Goal: Task Accomplishment & Management: Manage account settings

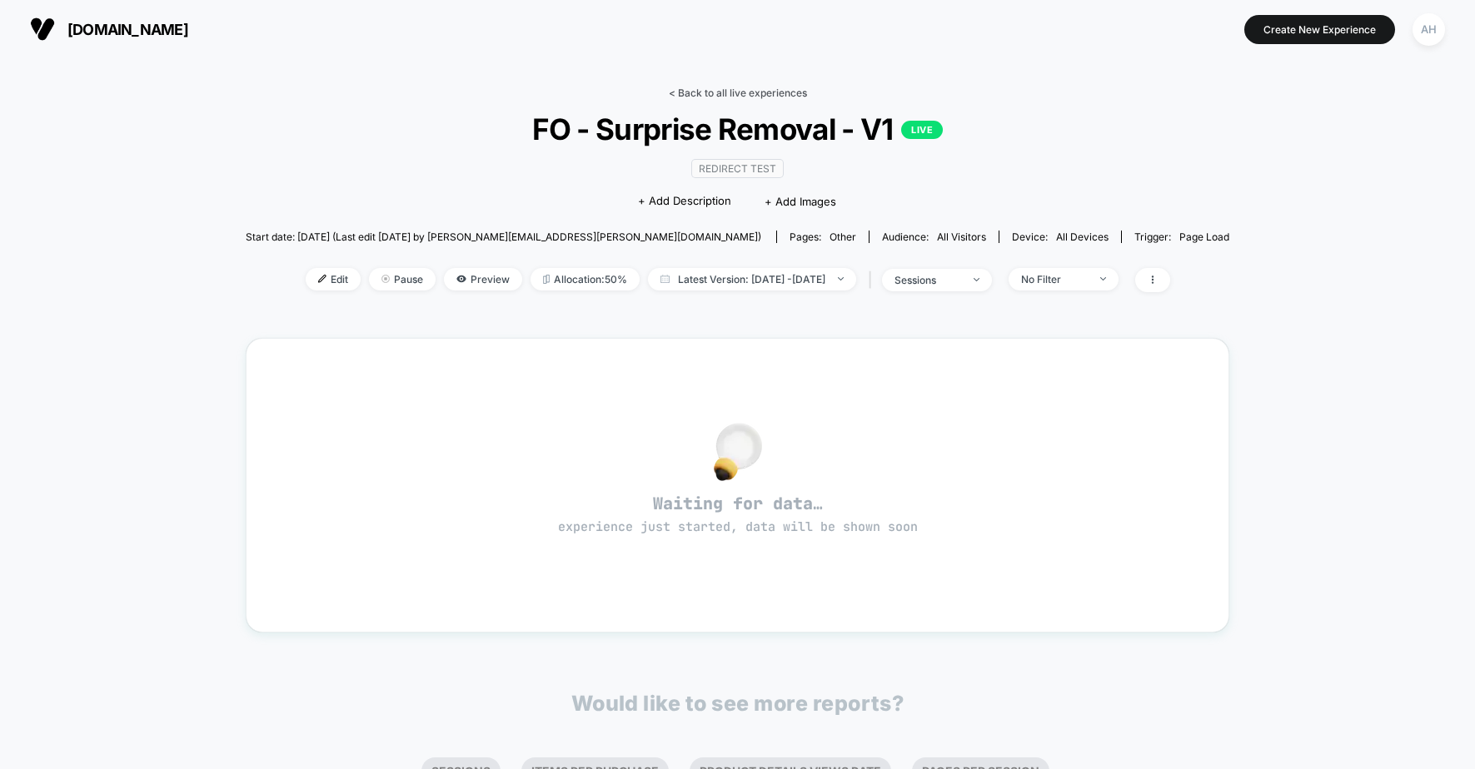
click at [733, 90] on link "< Back to all live experiences" at bounding box center [738, 93] width 138 height 12
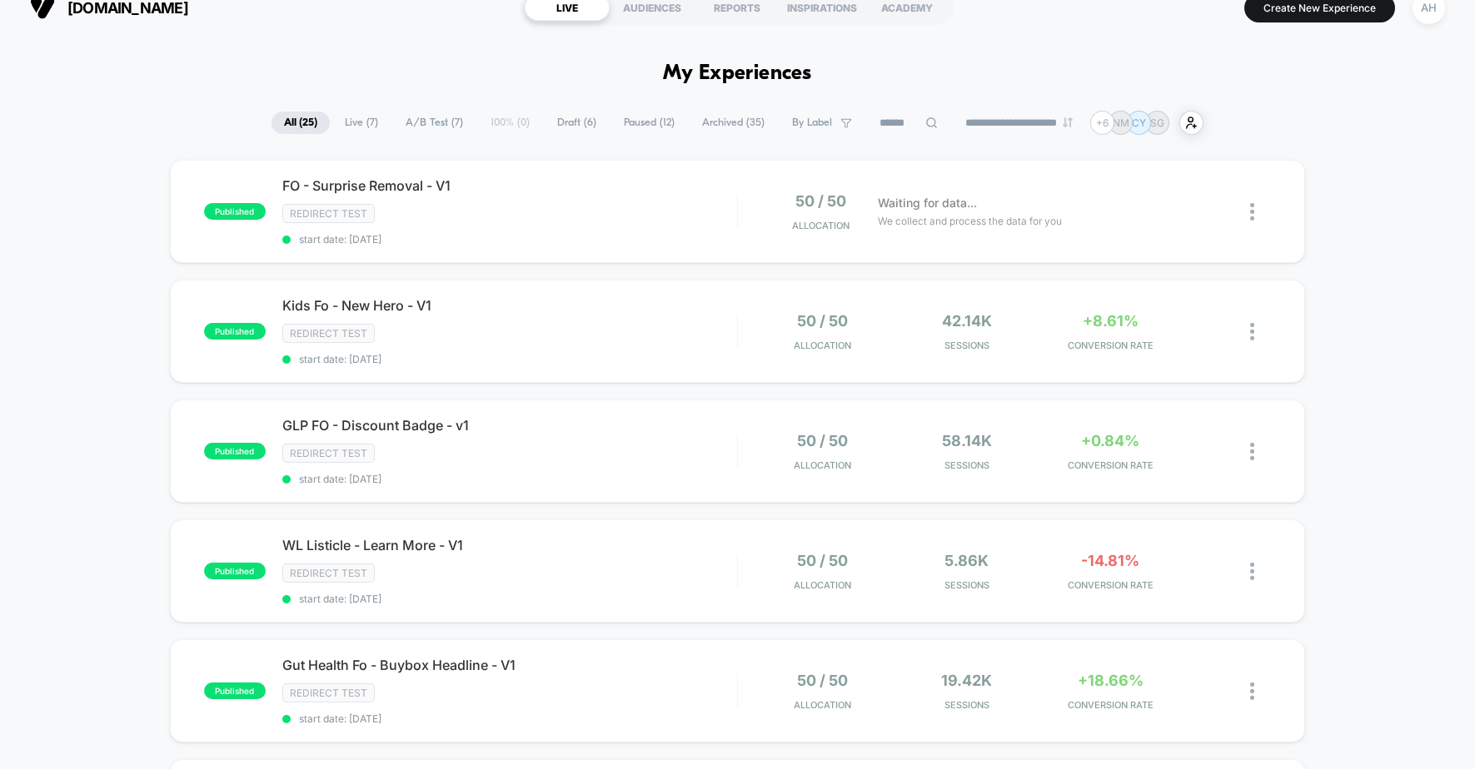
scroll to position [32, 0]
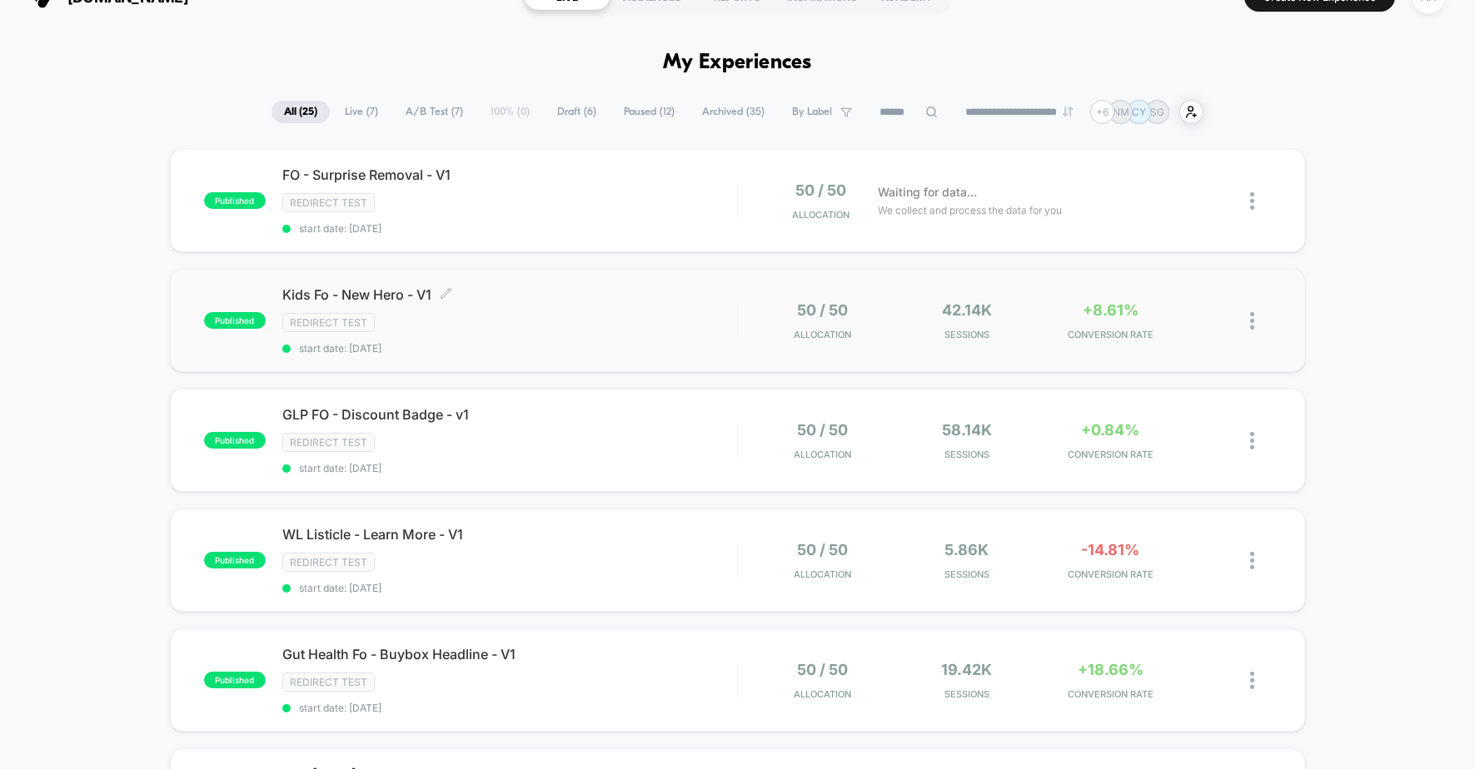
click at [680, 346] on span "start date: [DATE]" at bounding box center [509, 348] width 455 height 12
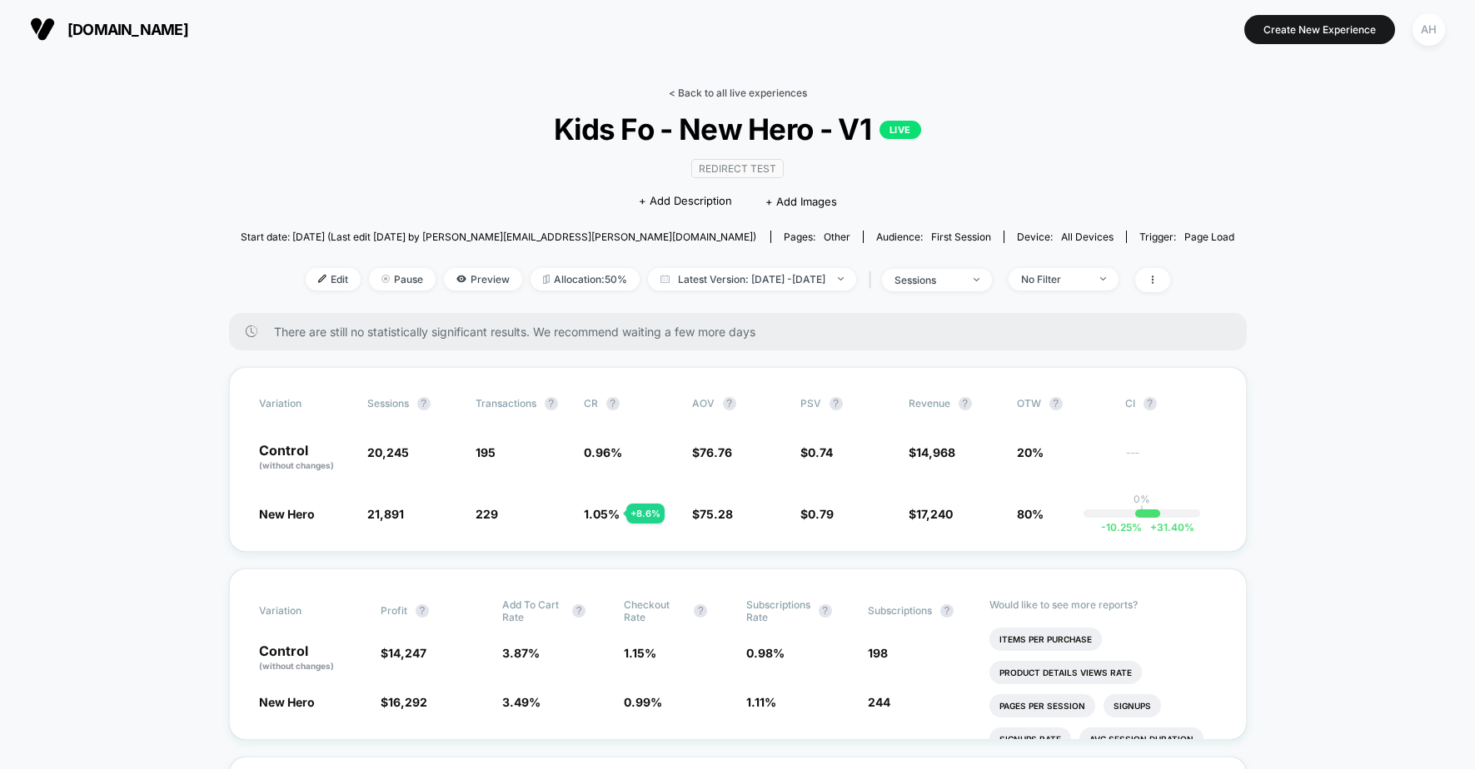
click at [750, 92] on link "< Back to all live experiences" at bounding box center [738, 93] width 138 height 12
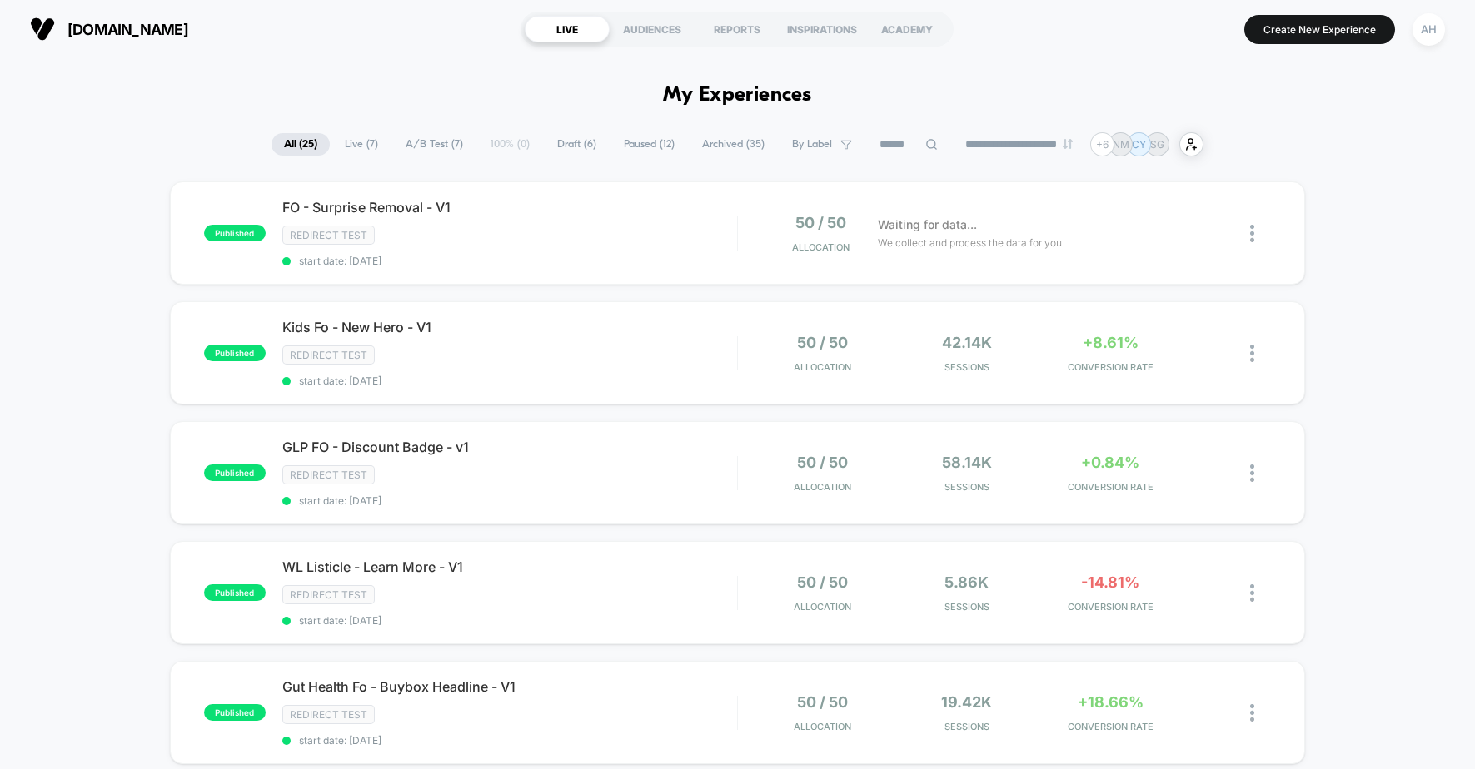
click at [1073, 142] on img at bounding box center [1068, 144] width 10 height 10
click at [1073, 145] on img at bounding box center [1068, 144] width 10 height 10
click at [1033, 145] on select "**********" at bounding box center [1020, 144] width 135 height 11
click at [953, 139] on select "**********" at bounding box center [1020, 144] width 135 height 11
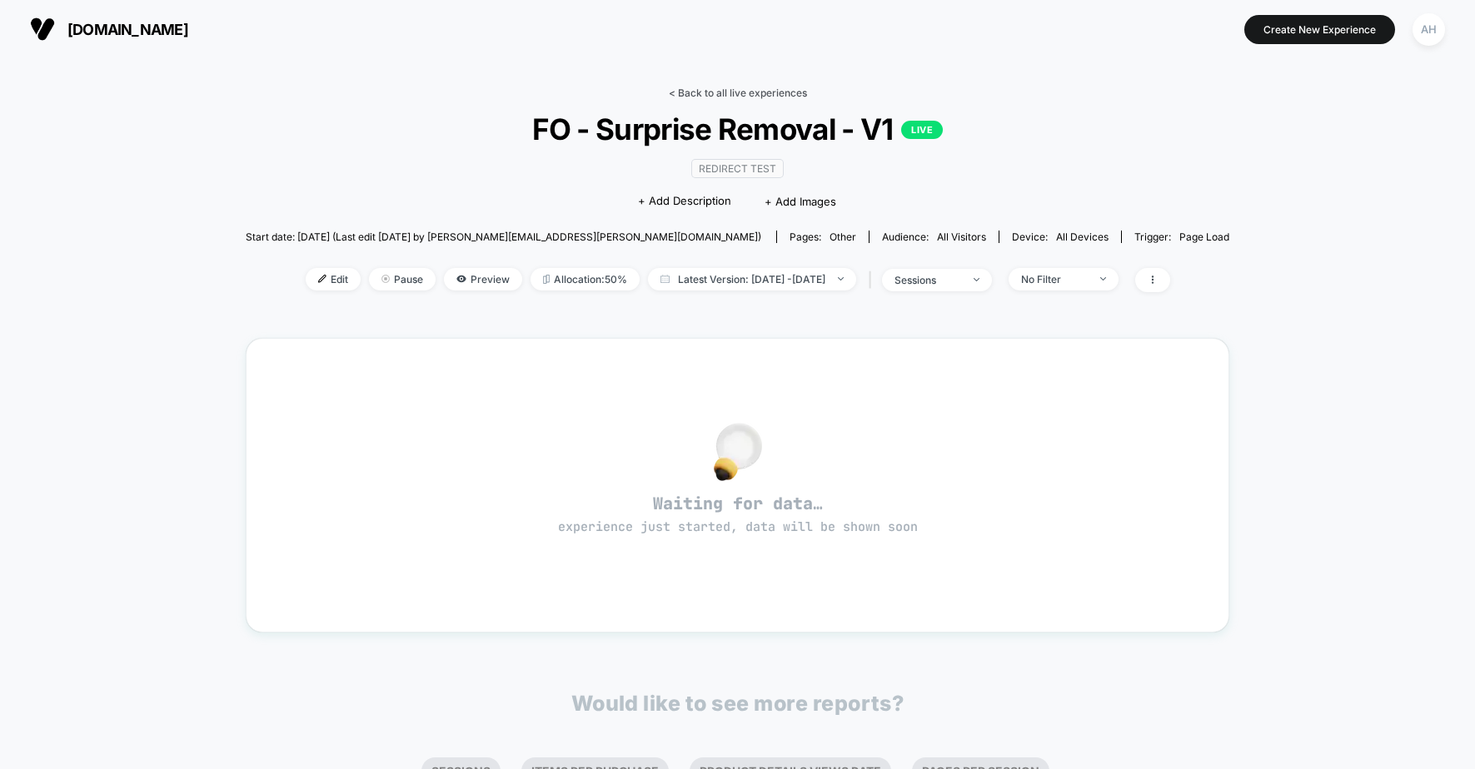
click at [771, 91] on link "< Back to all live experiences" at bounding box center [738, 93] width 138 height 12
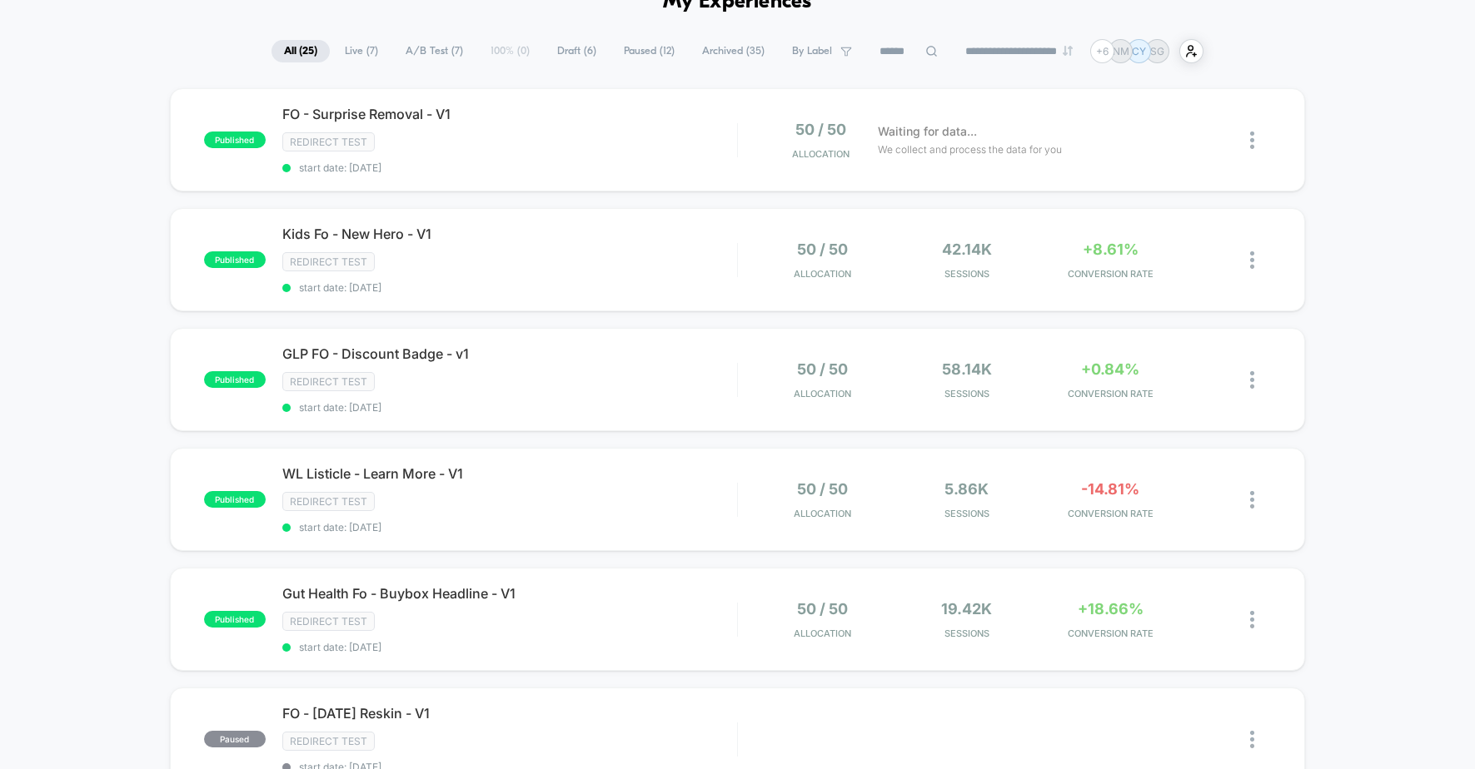
scroll to position [264, 0]
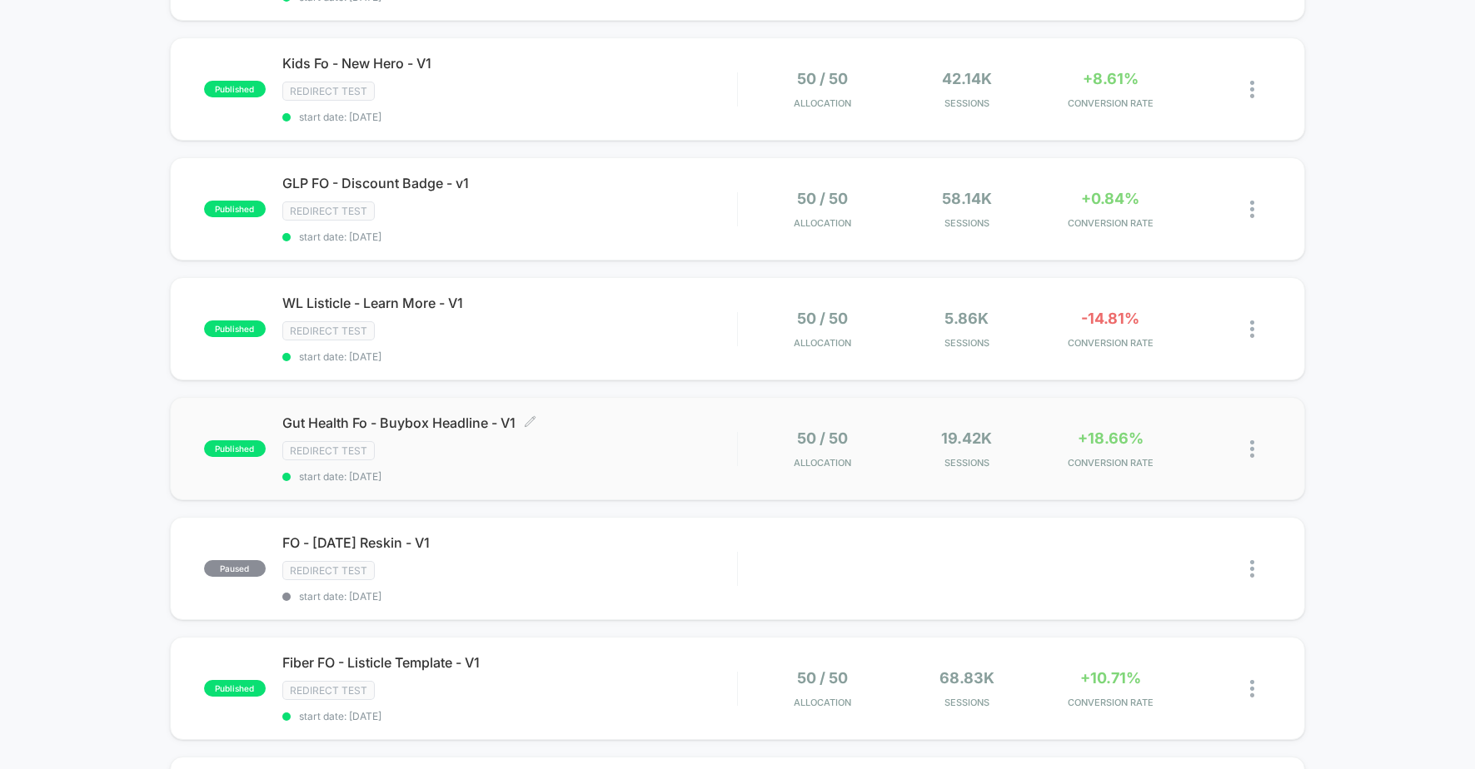
click at [645, 441] on div "Gut Health Fo - Buybox Headline - V1 Click to edit experience details Click to …" at bounding box center [509, 449] width 455 height 68
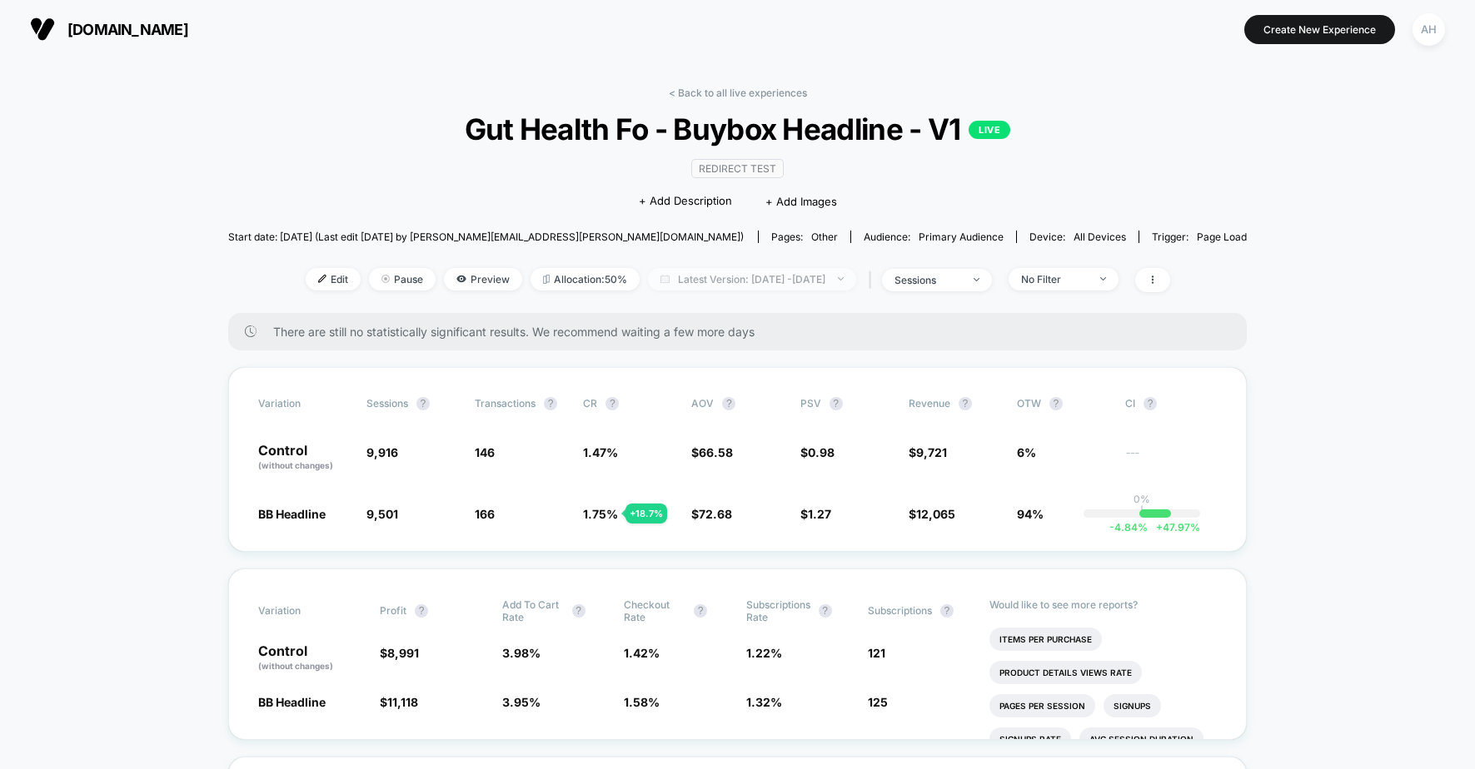
click at [729, 285] on span "Latest Version: [DATE] - [DATE]" at bounding box center [752, 279] width 208 height 22
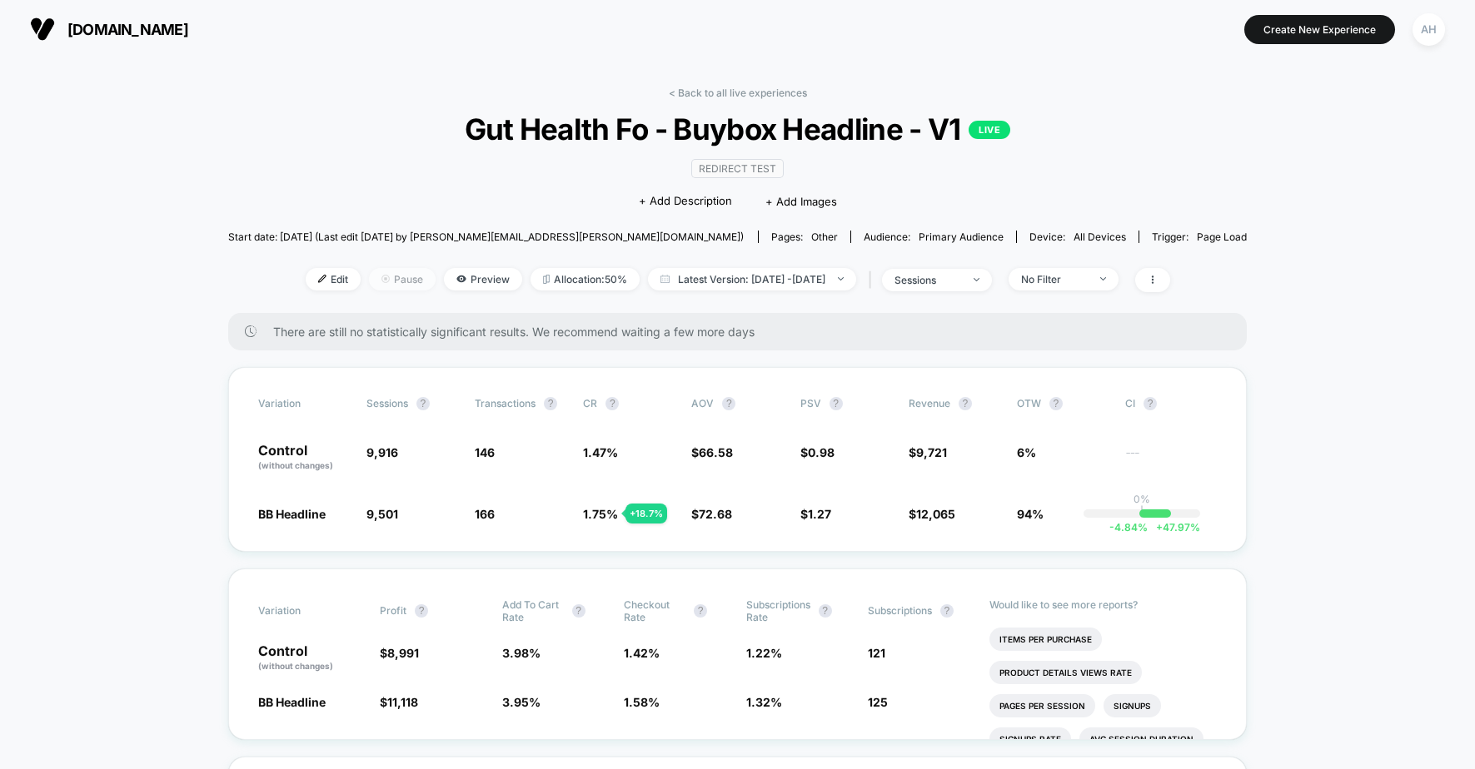
click at [371, 279] on span "Pause" at bounding box center [402, 279] width 67 height 22
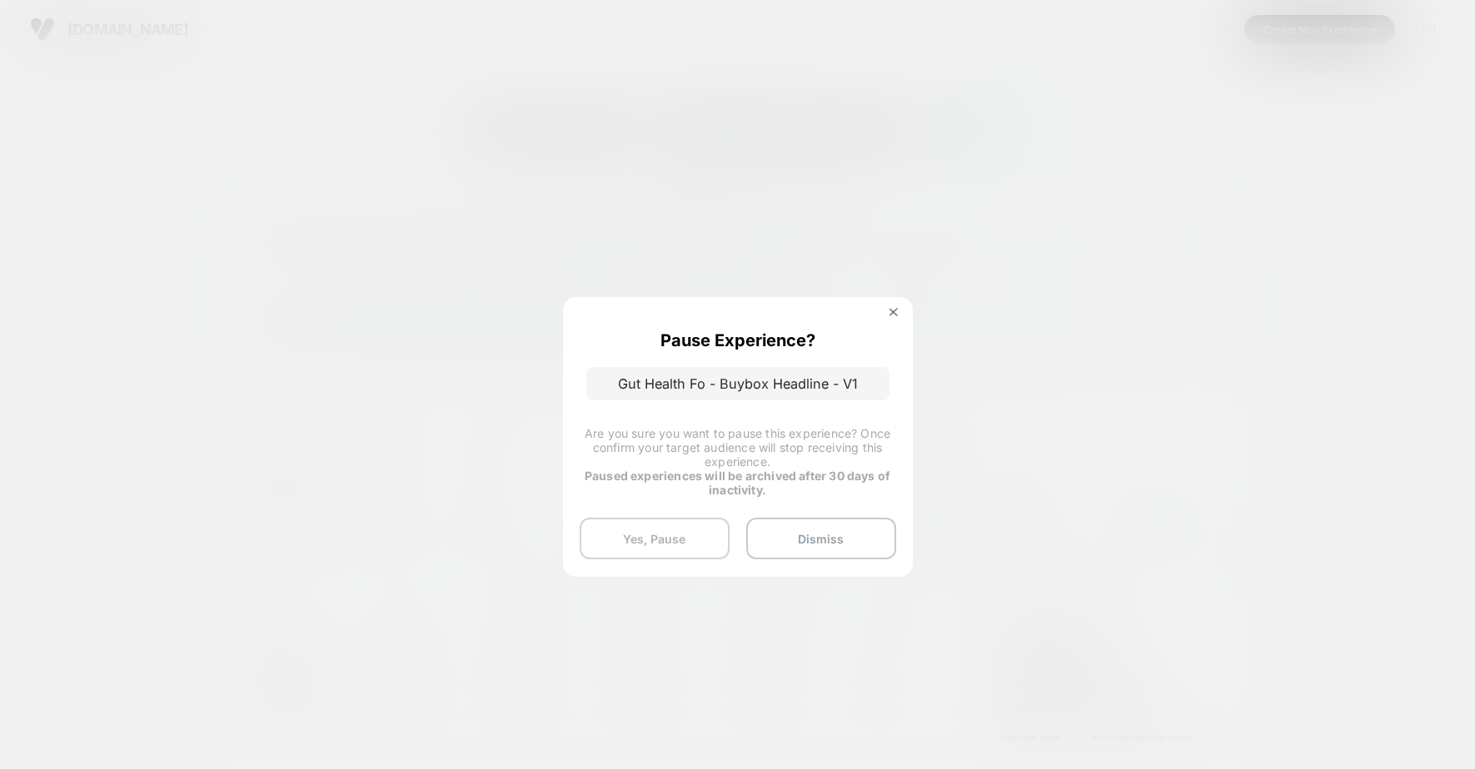
click at [640, 538] on button "Yes, Pause" at bounding box center [655, 539] width 150 height 42
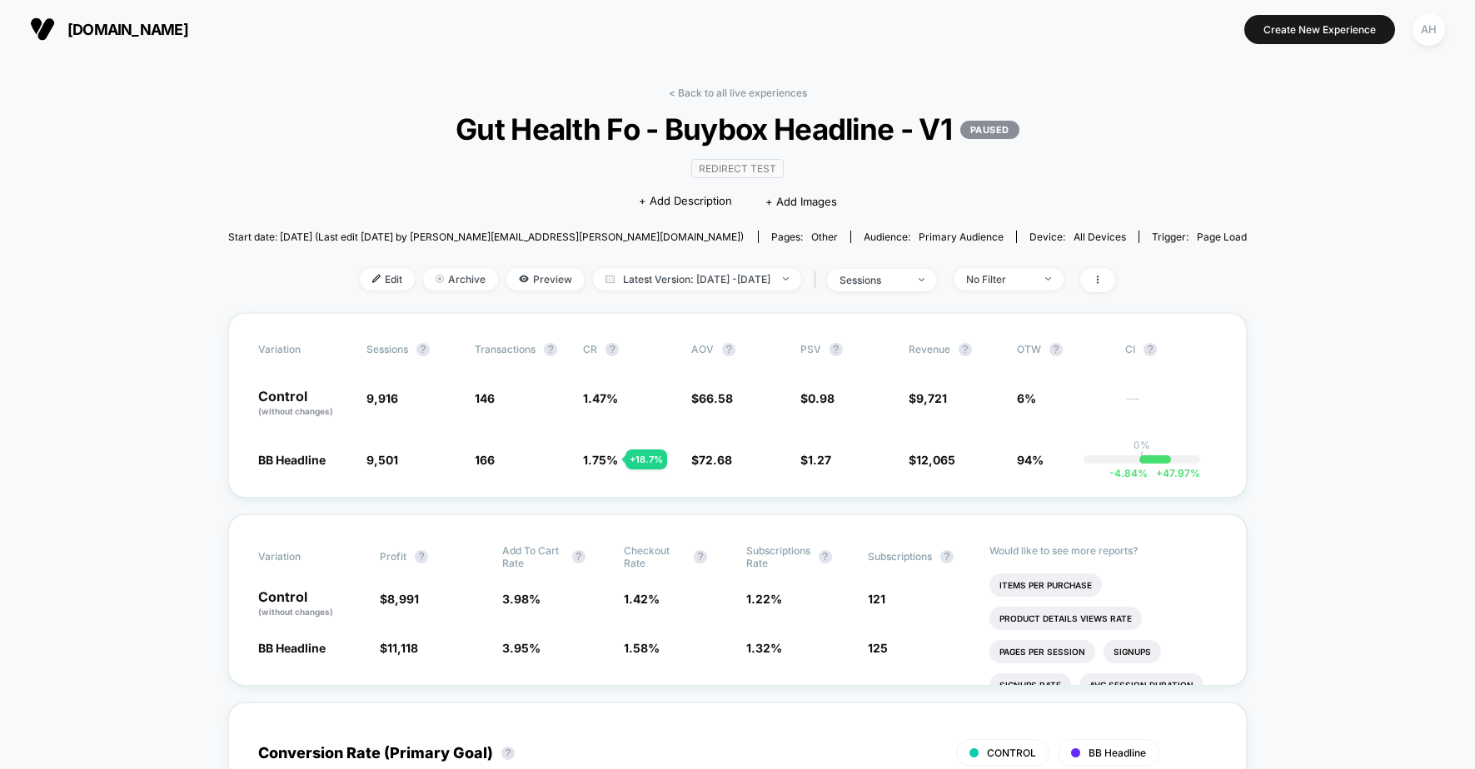
click at [729, 89] on link "< Back to all live experiences" at bounding box center [738, 93] width 138 height 12
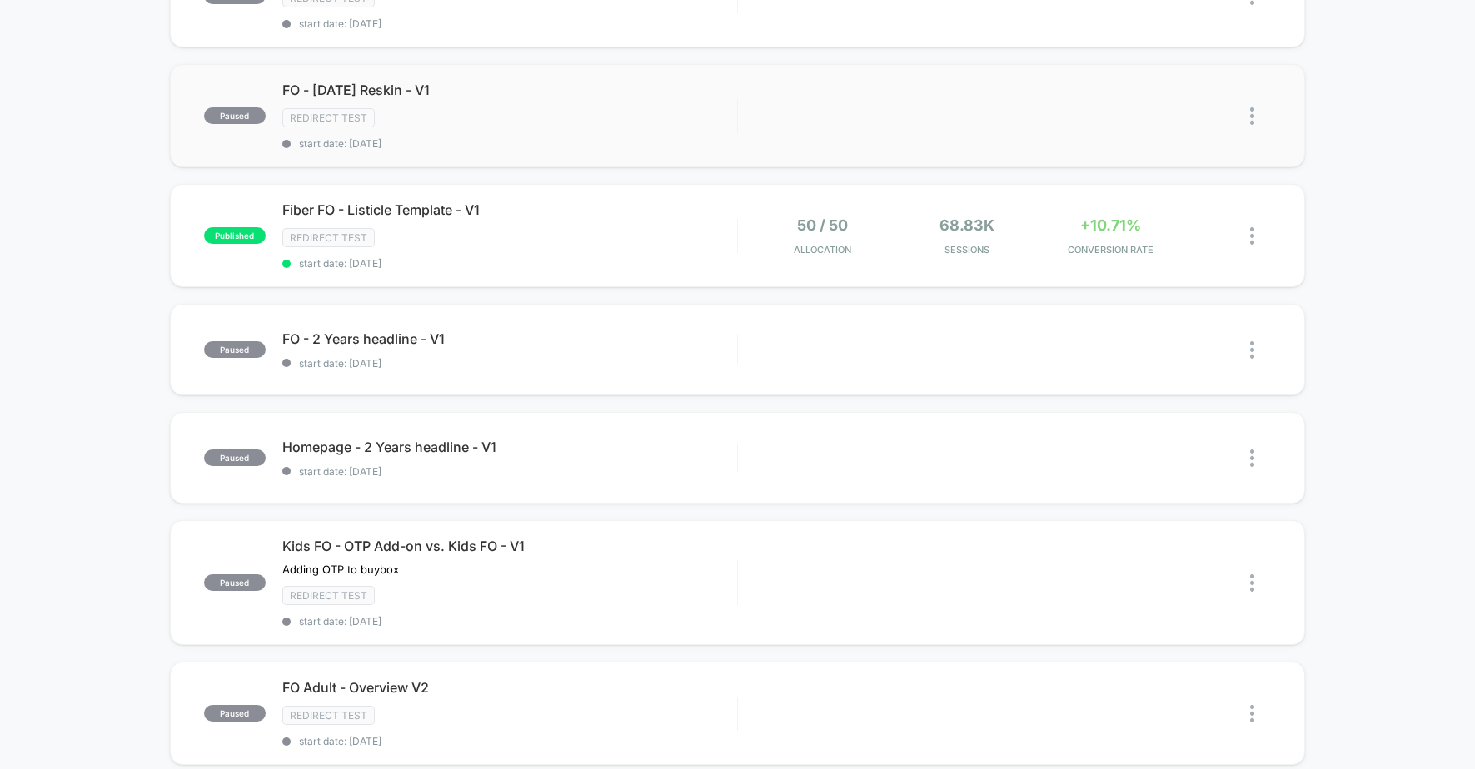
scroll to position [642, 0]
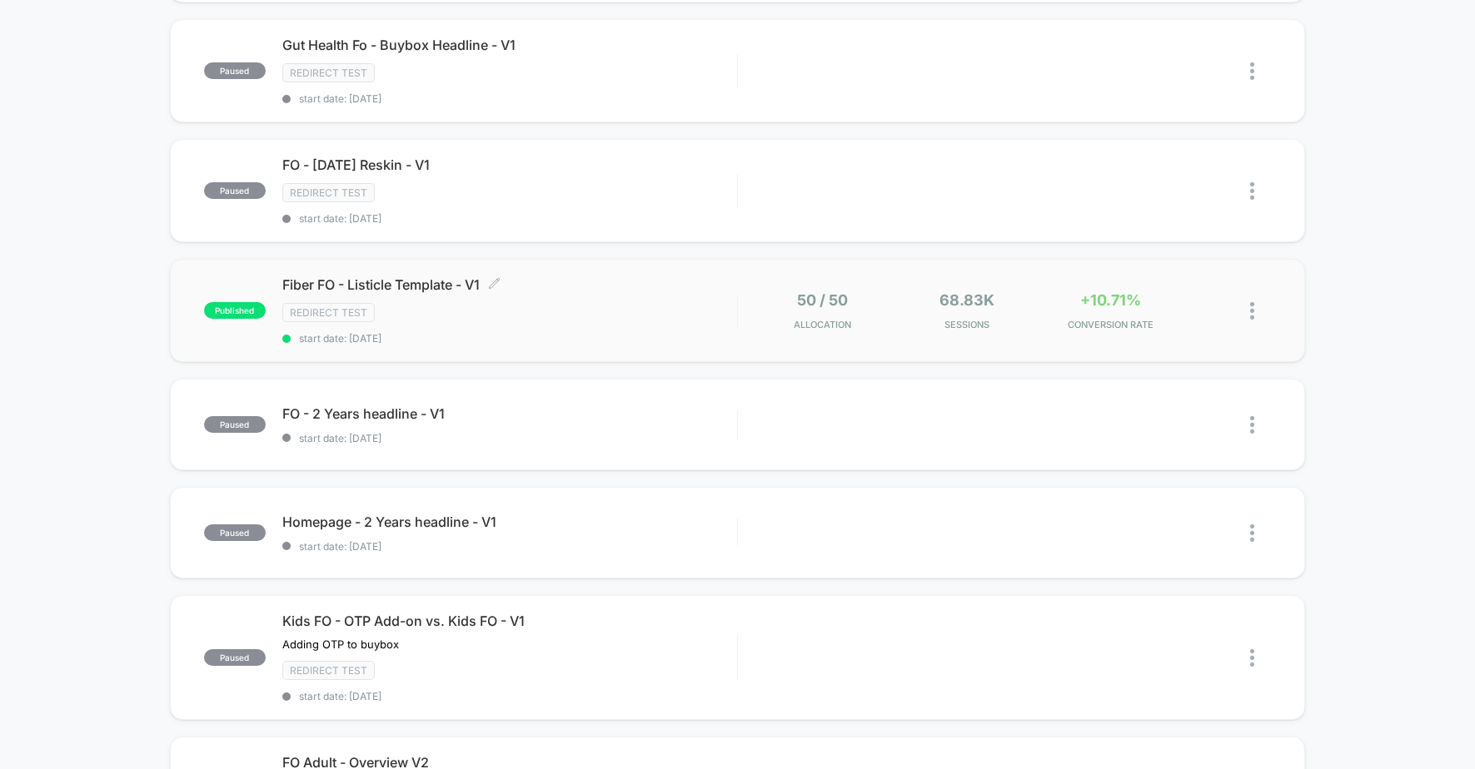
click at [625, 313] on div "Redirect Test" at bounding box center [509, 312] width 455 height 19
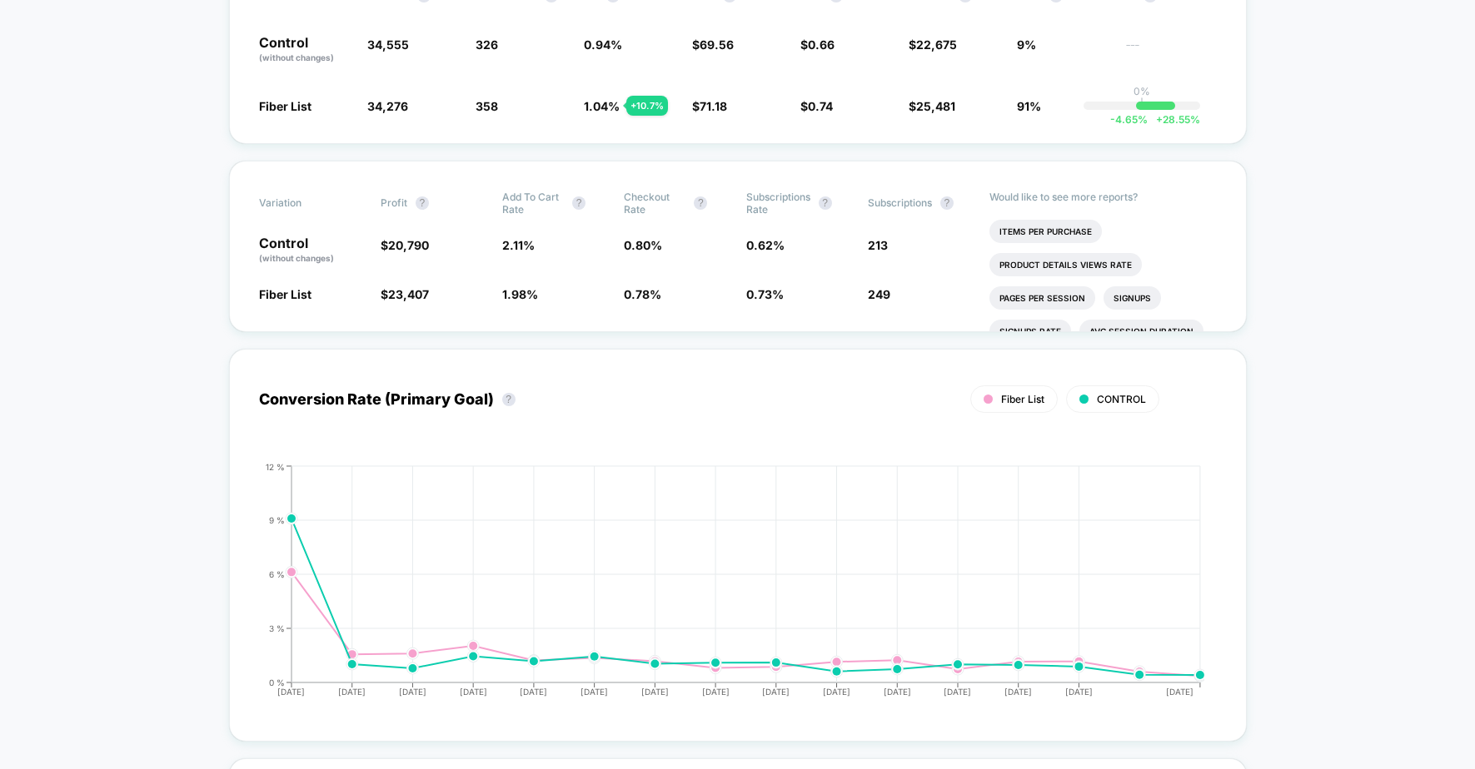
scroll to position [671, 0]
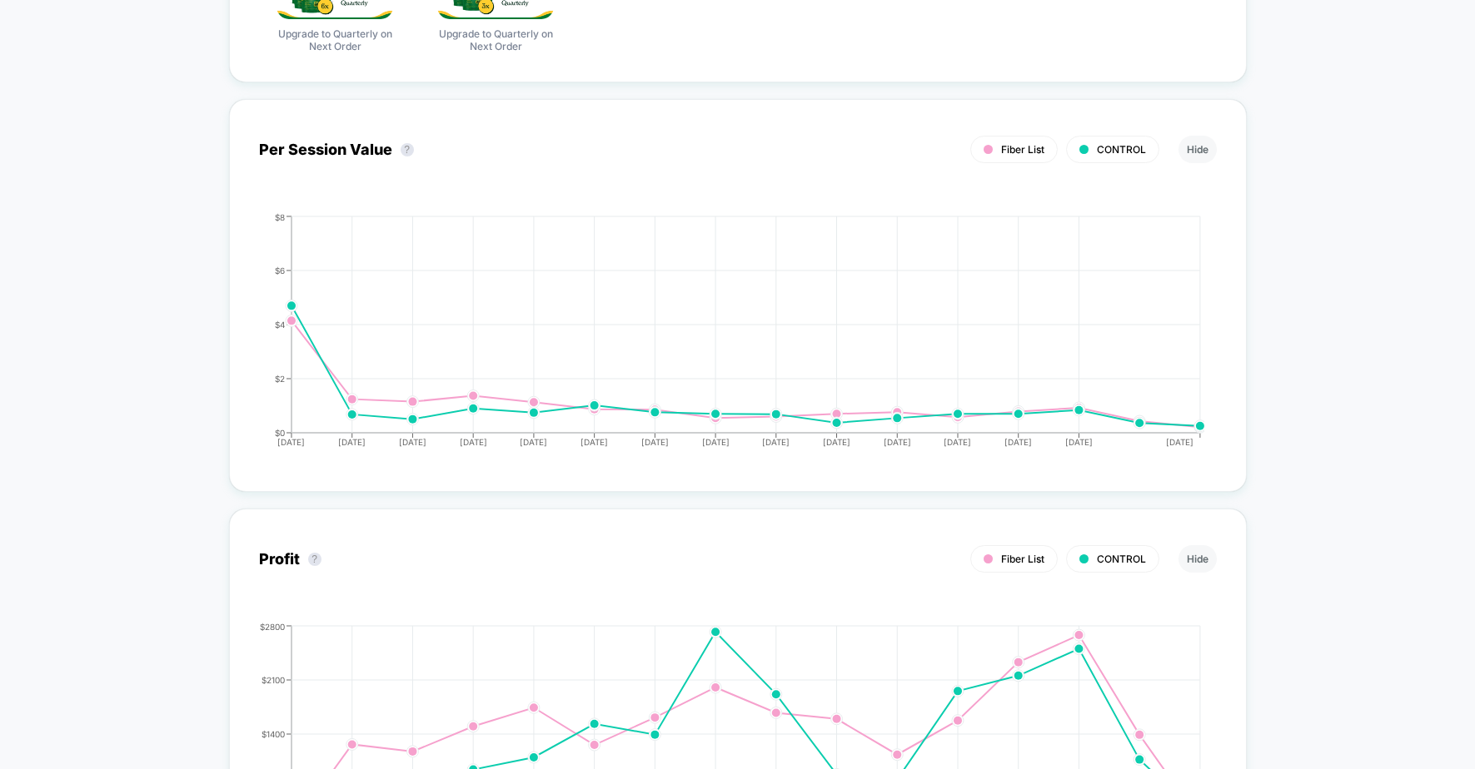
scroll to position [0, 0]
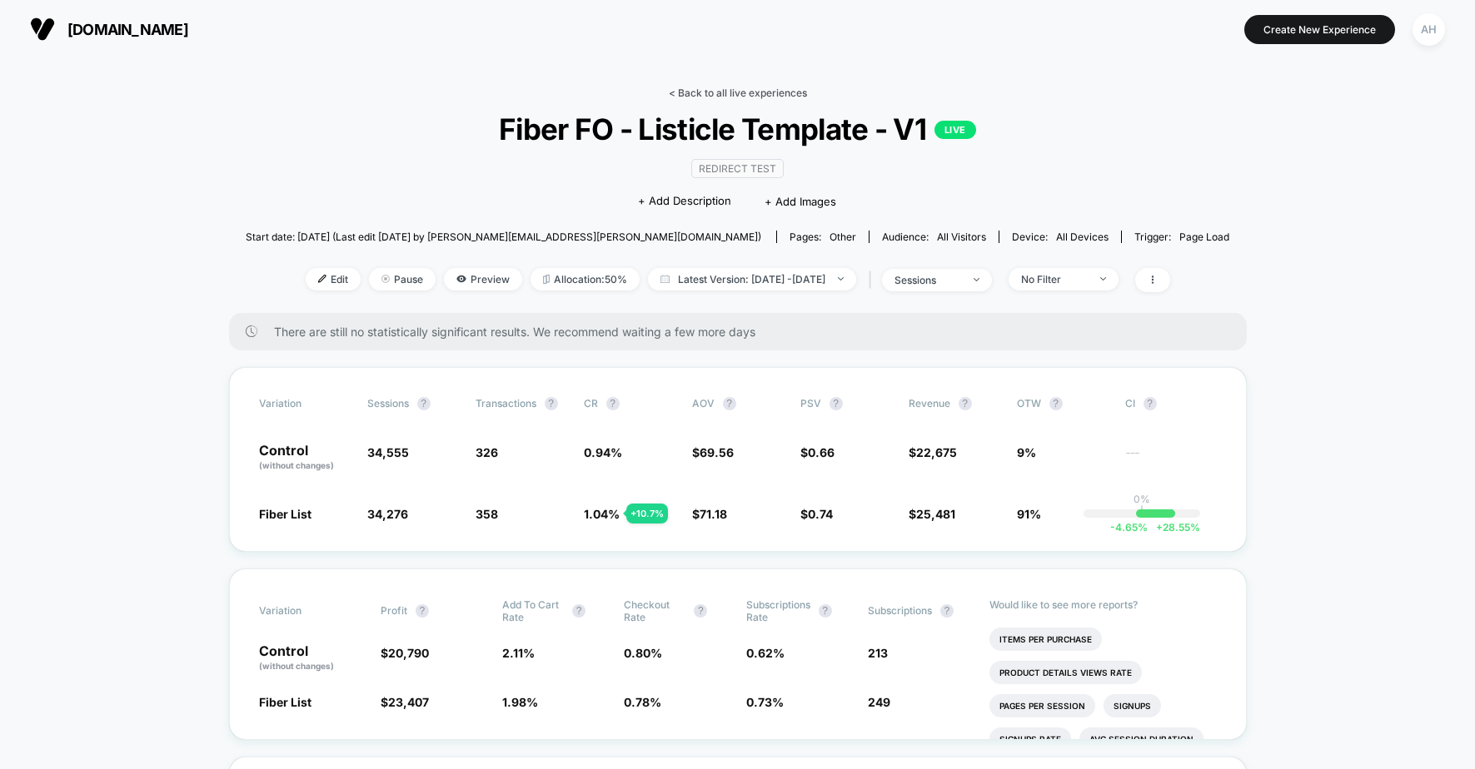
click at [724, 88] on link "< Back to all live experiences" at bounding box center [738, 93] width 138 height 12
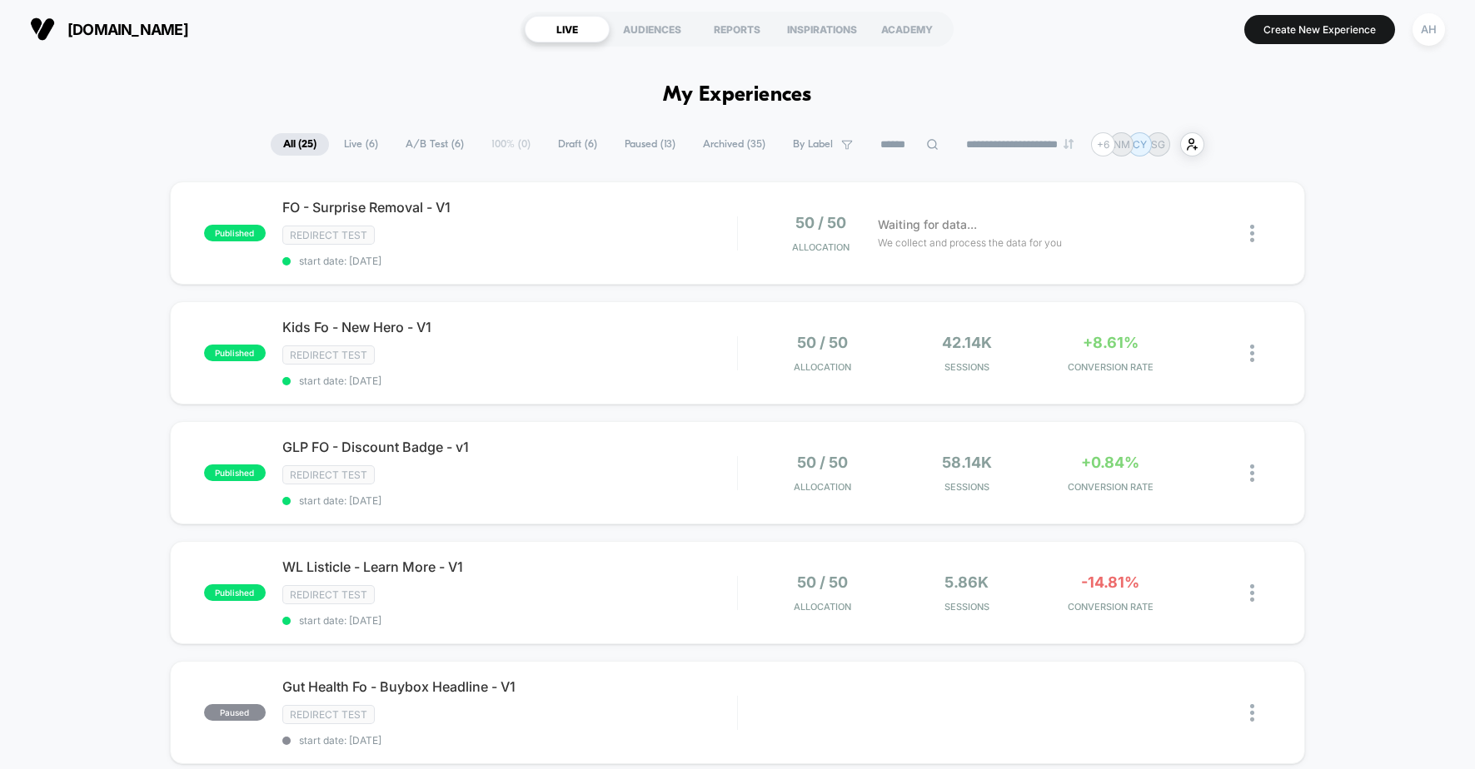
click at [1073, 139] on img at bounding box center [1068, 144] width 10 height 10
click at [1073, 142] on img at bounding box center [1068, 144] width 10 height 10
click at [1082, 152] on div "**********" at bounding box center [738, 144] width 934 height 24
click at [1073, 142] on img at bounding box center [1068, 144] width 10 height 10
click at [1073, 144] on img at bounding box center [1068, 144] width 10 height 10
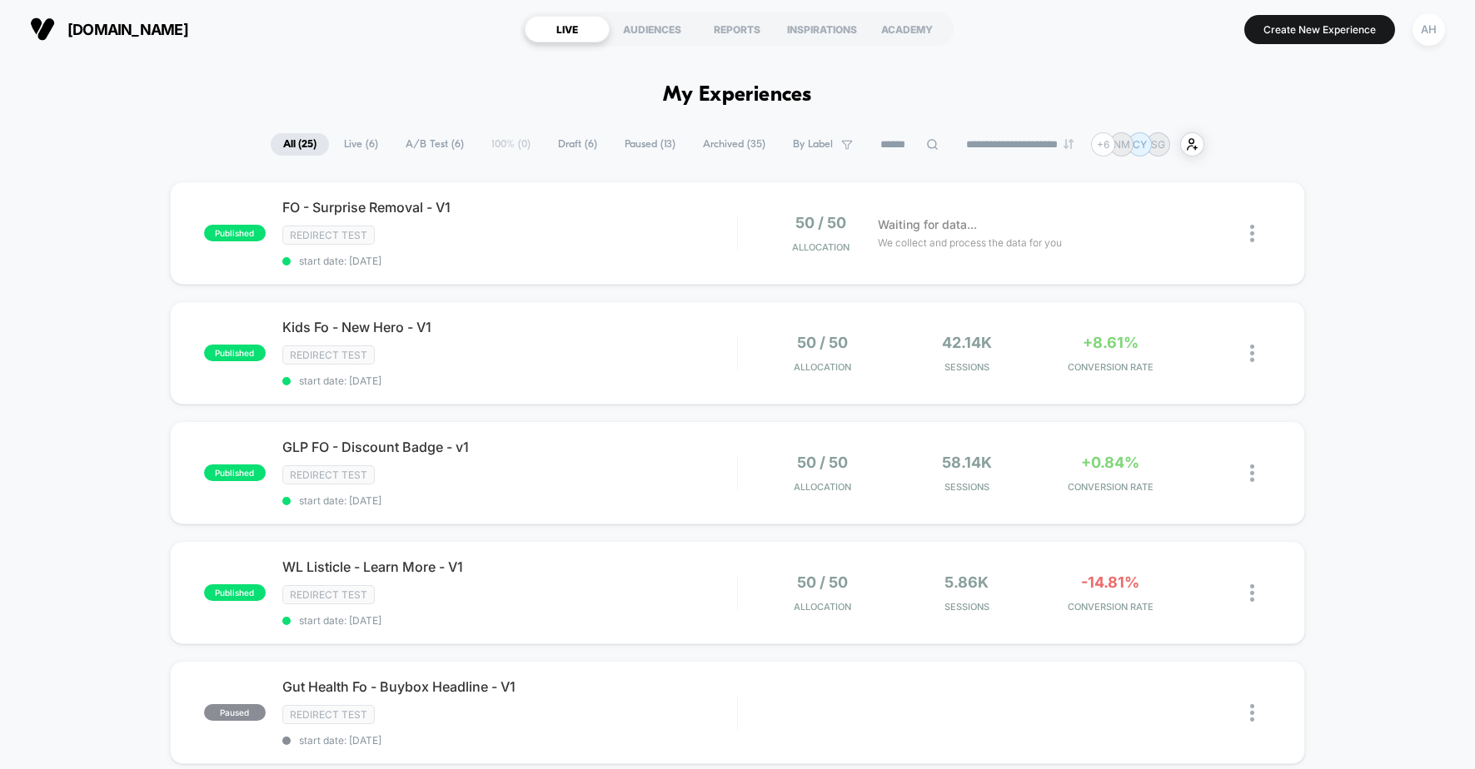
click at [1034, 149] on select "**********" at bounding box center [1021, 144] width 135 height 11
select select "*"
click at [954, 139] on select "**********" at bounding box center [1021, 144] width 135 height 11
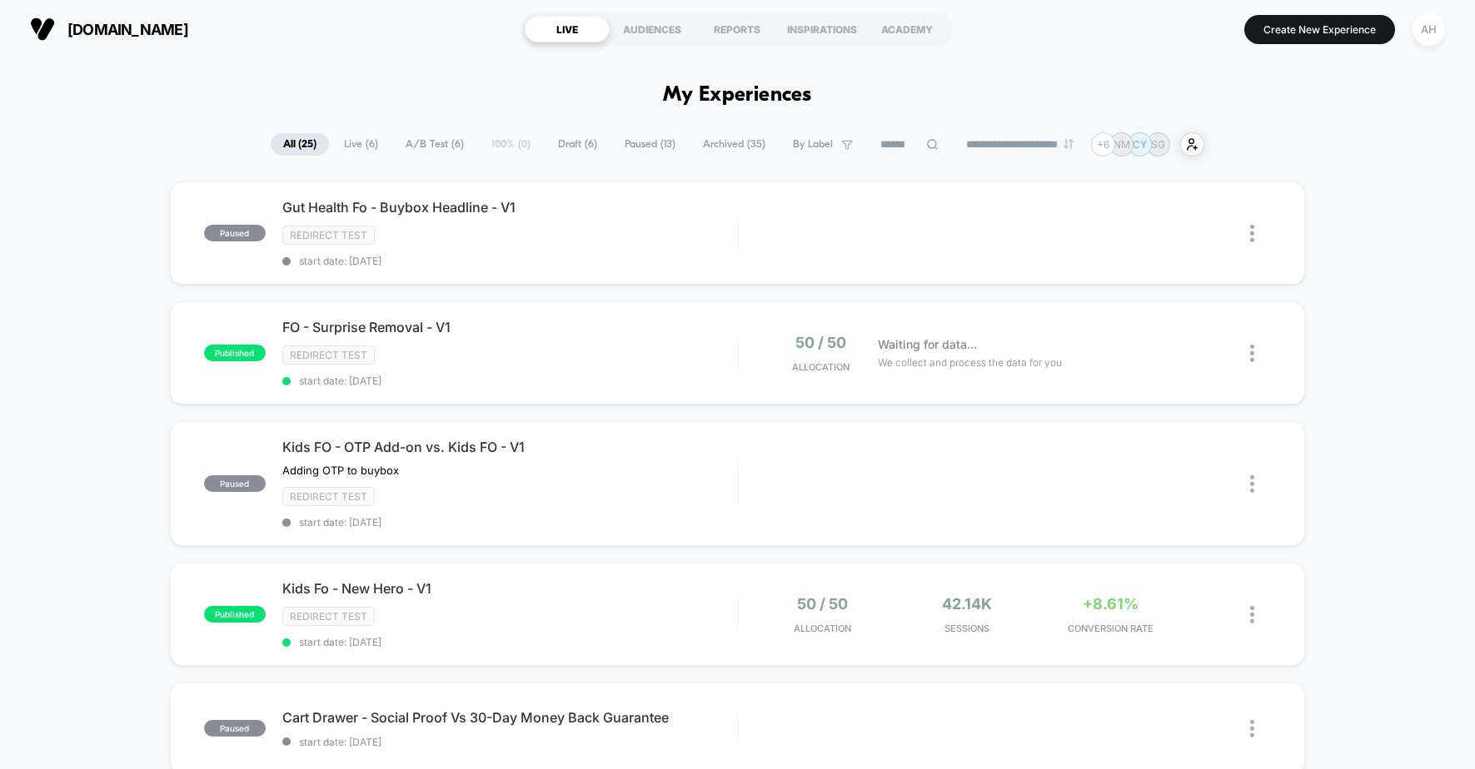
click at [640, 241] on div "Redirect Test" at bounding box center [509, 235] width 455 height 19
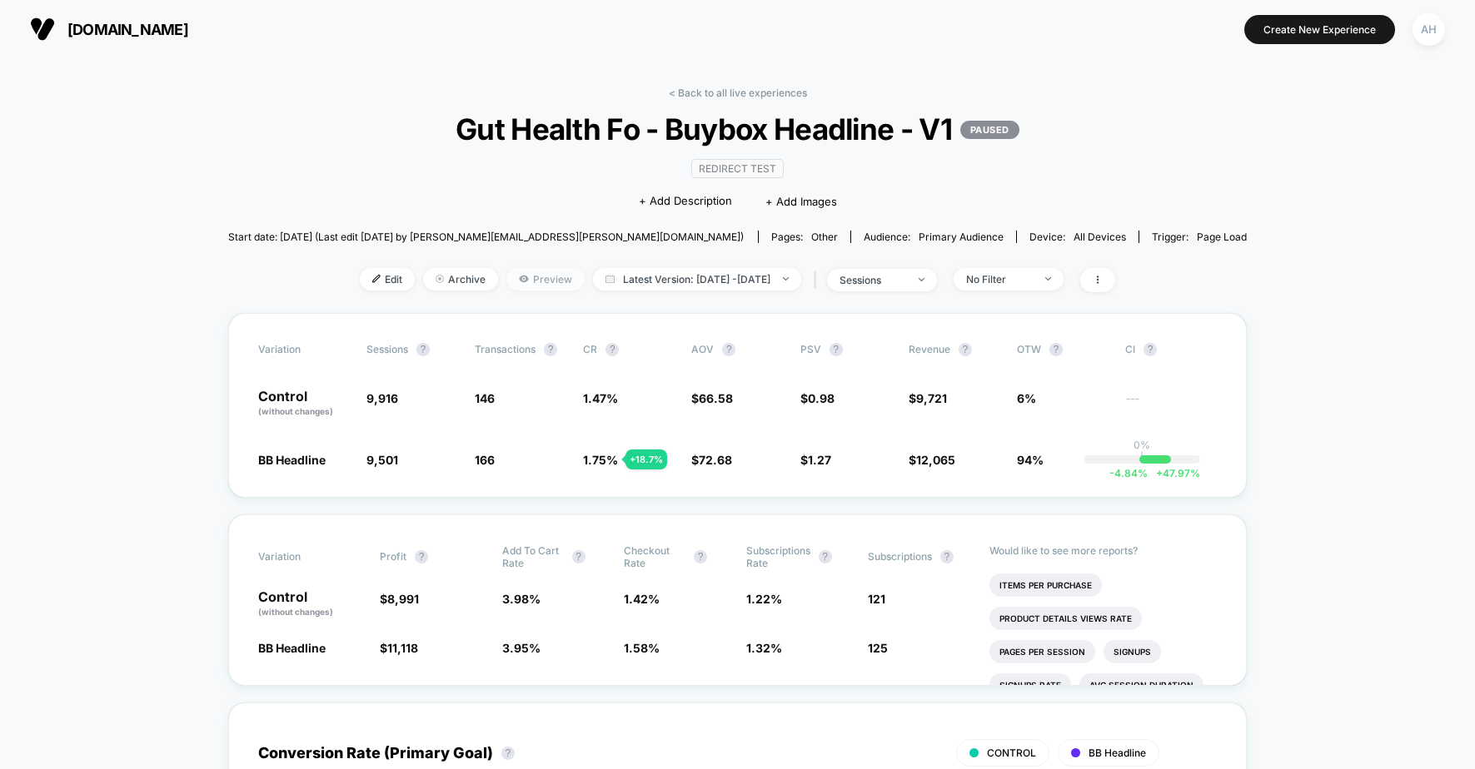
click at [506, 278] on span "Preview" at bounding box center [545, 279] width 78 height 22
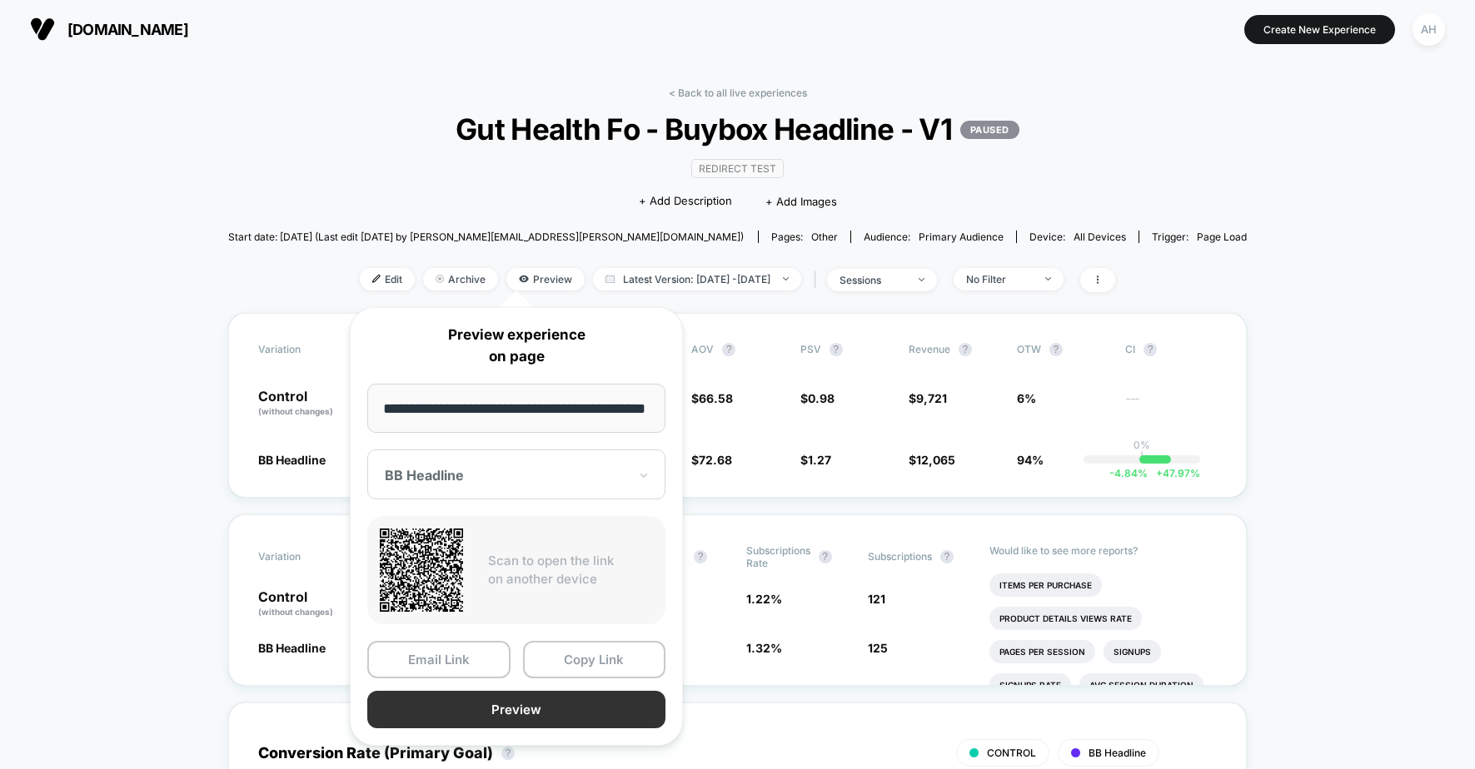
click at [505, 699] on button "Preview" at bounding box center [516, 709] width 298 height 37
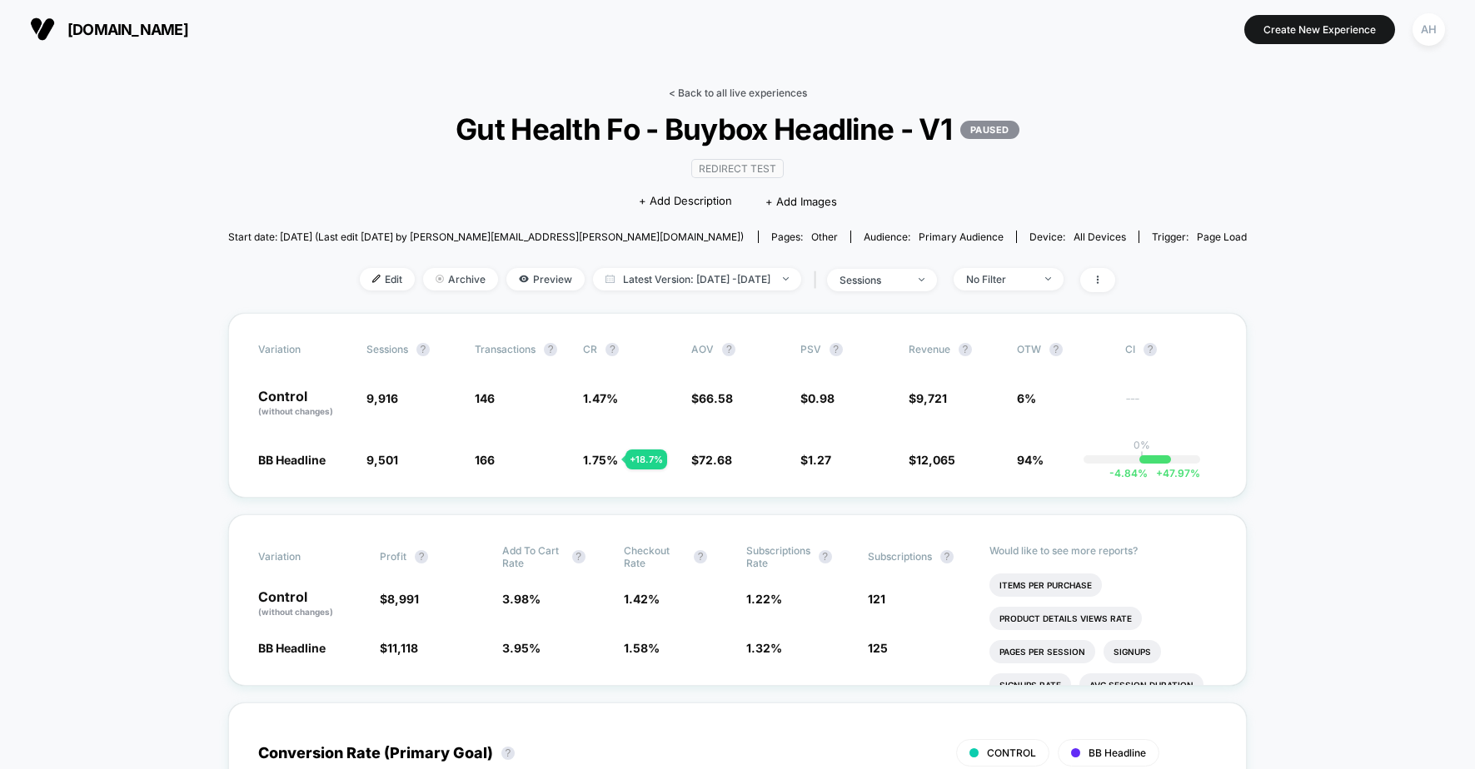
click at [728, 91] on link "< Back to all live experiences" at bounding box center [738, 93] width 138 height 12
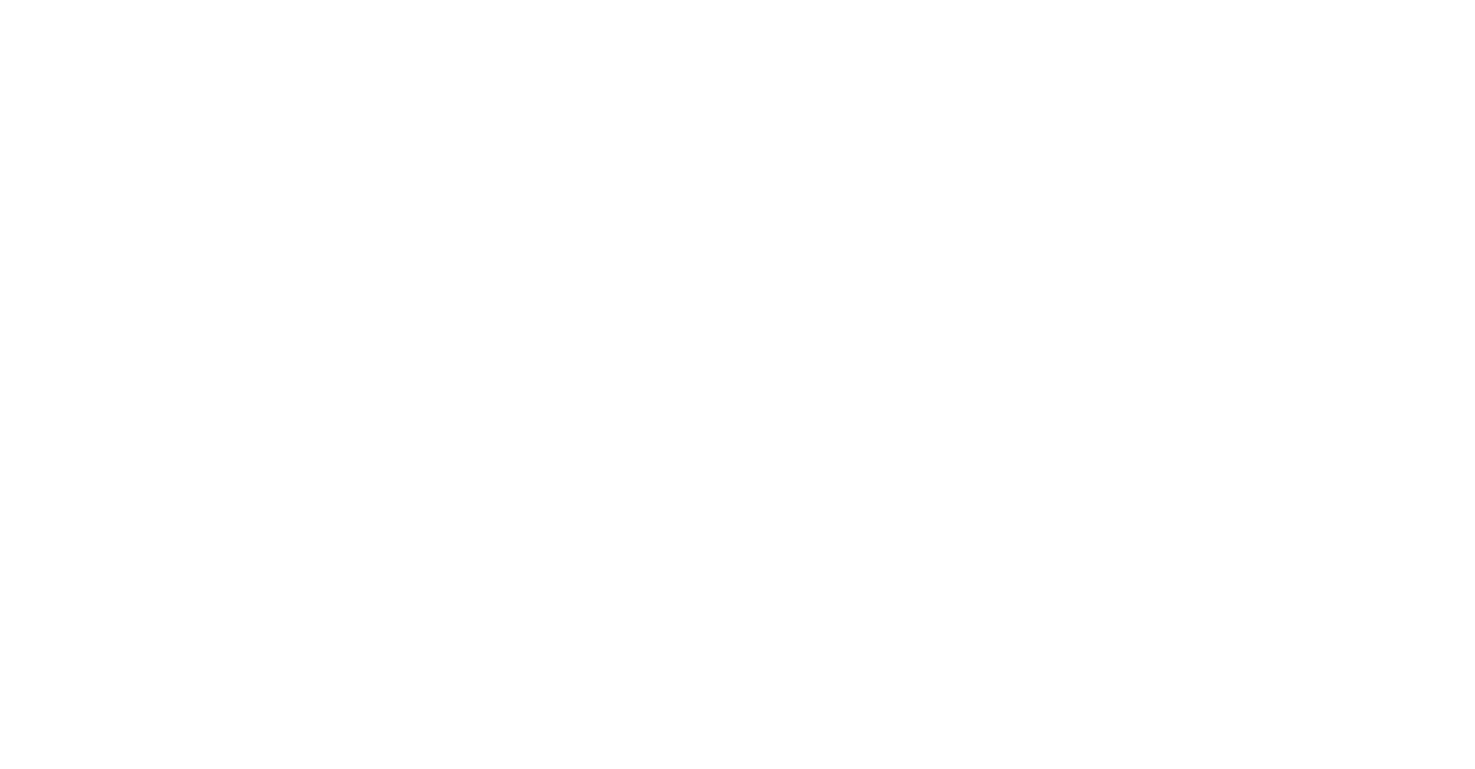
select select "*"
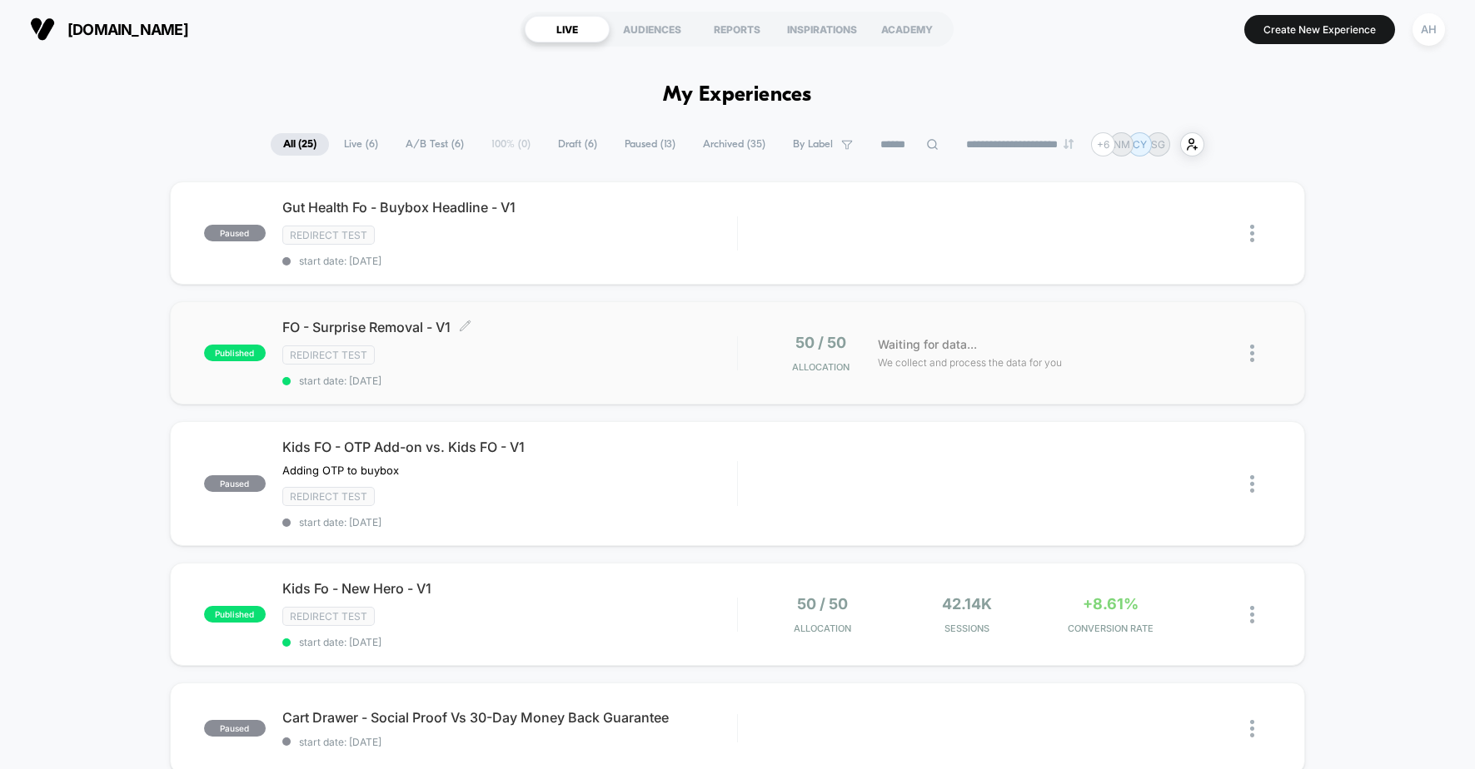
scroll to position [11, 0]
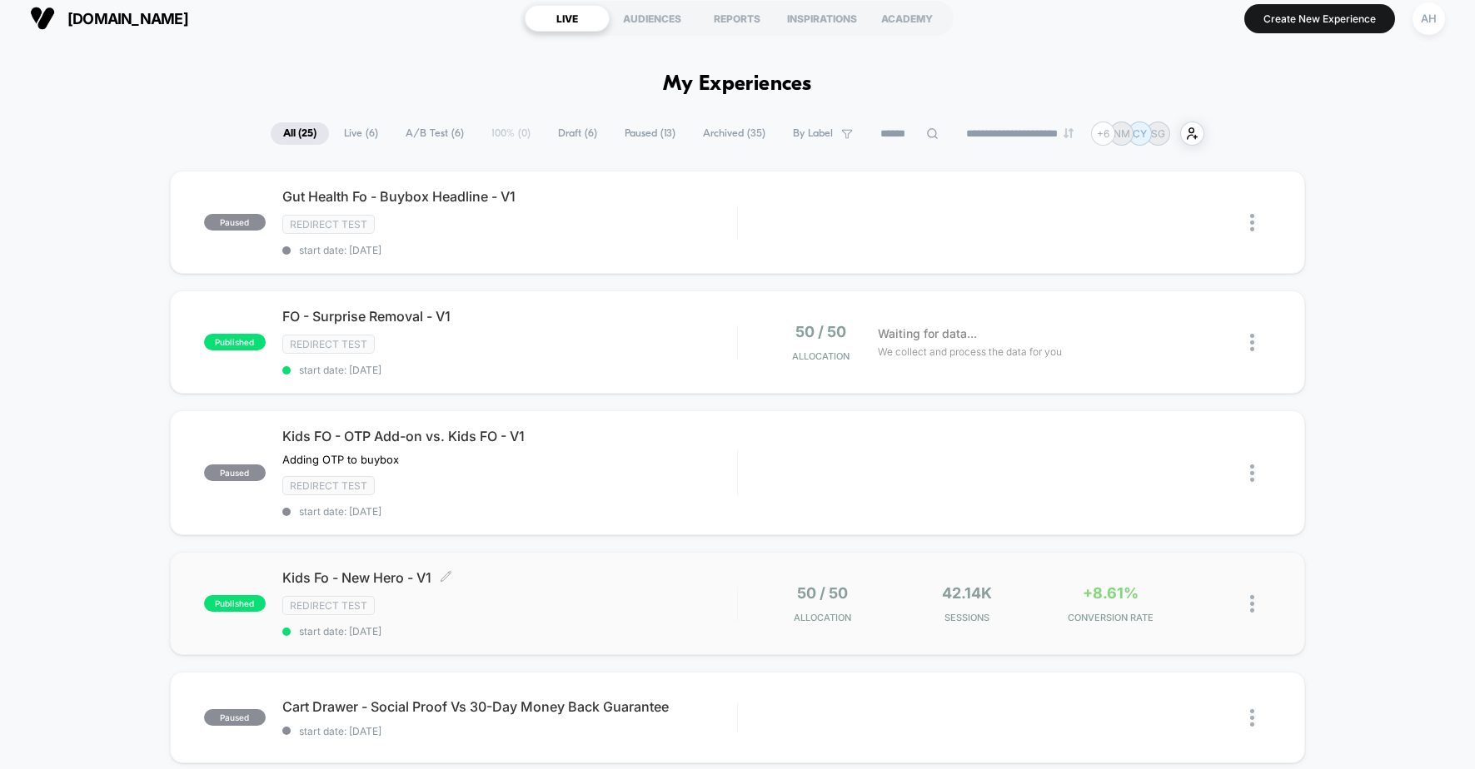
click at [642, 584] on span "Kids Fo - New Hero - V1 Click to edit experience details" at bounding box center [509, 578] width 455 height 17
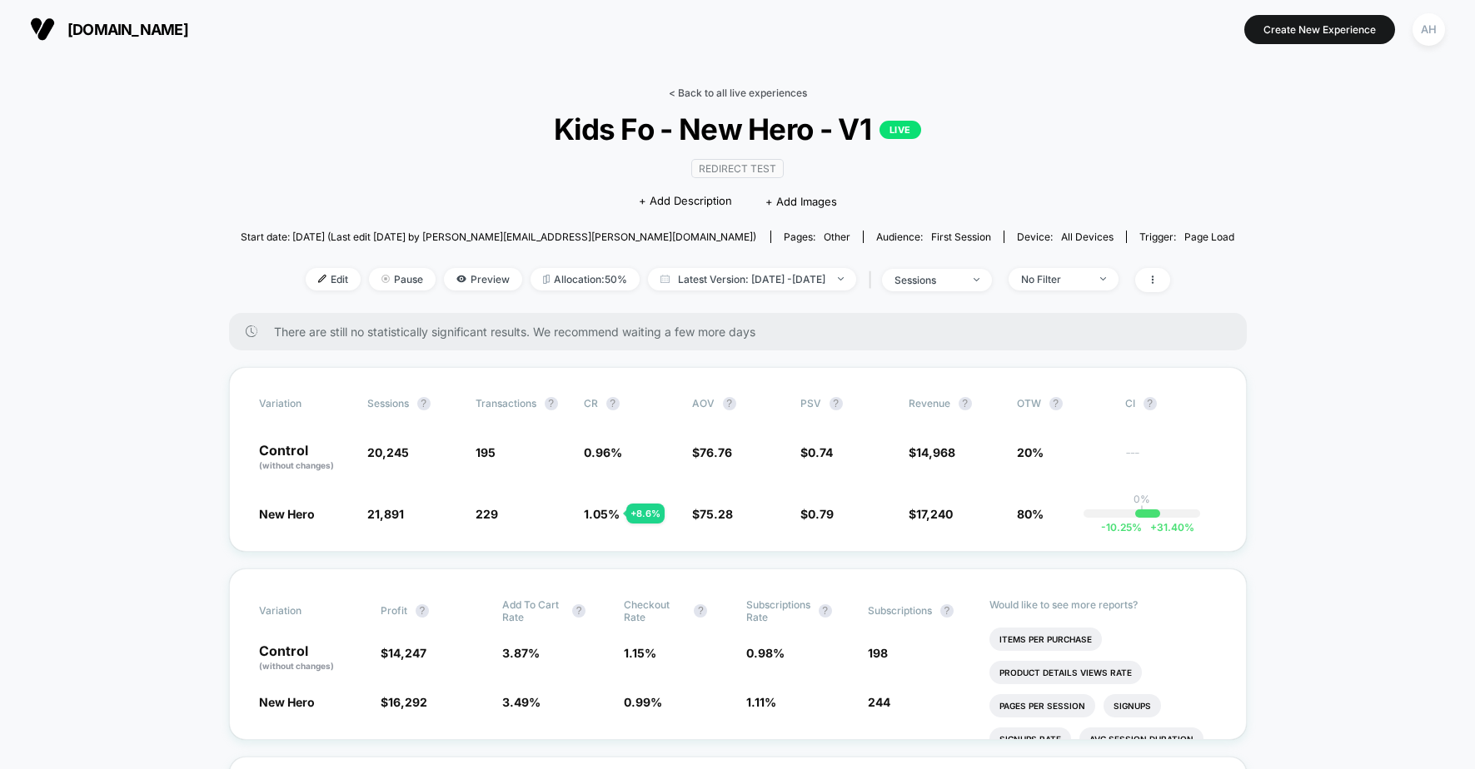
click at [736, 92] on link "< Back to all live experiences" at bounding box center [738, 93] width 138 height 12
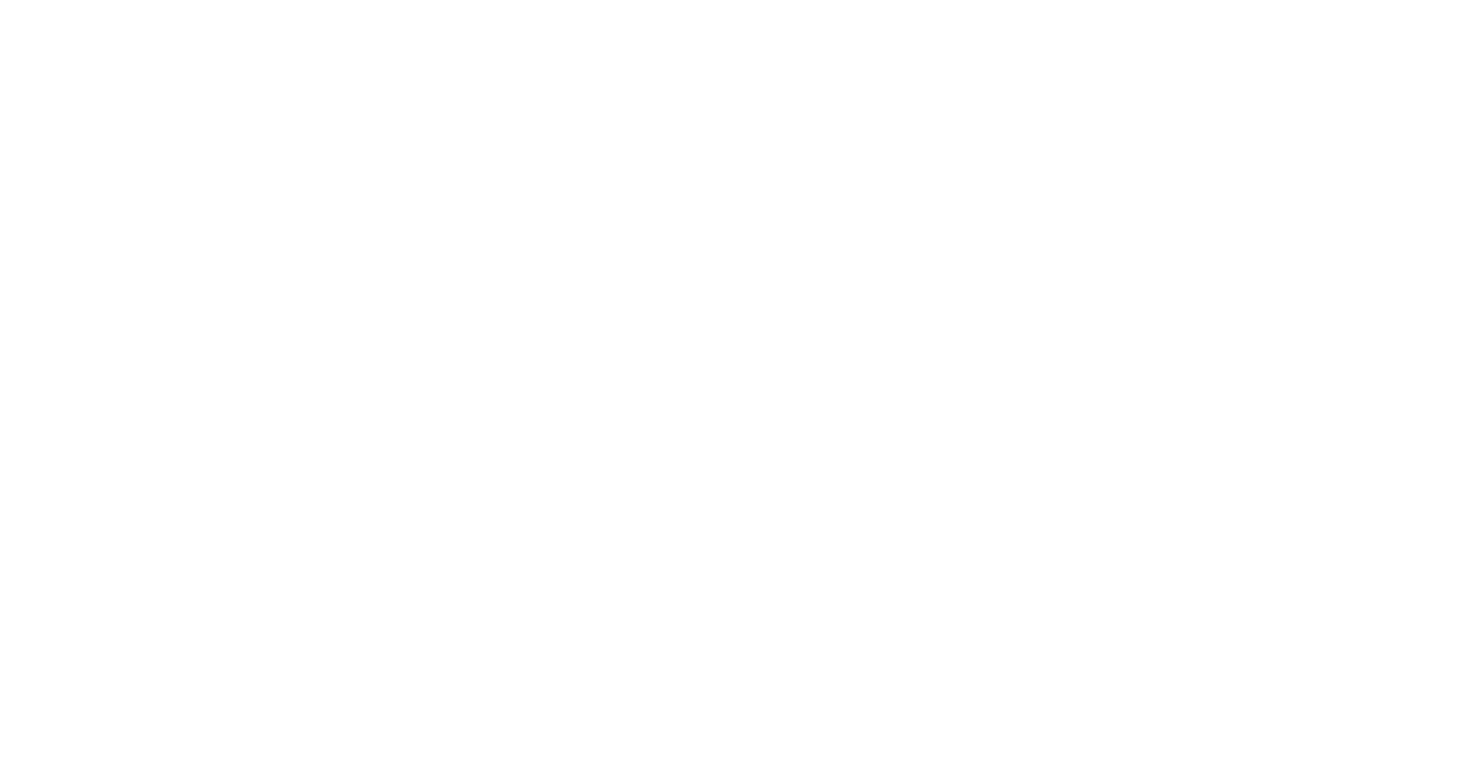
select select "*"
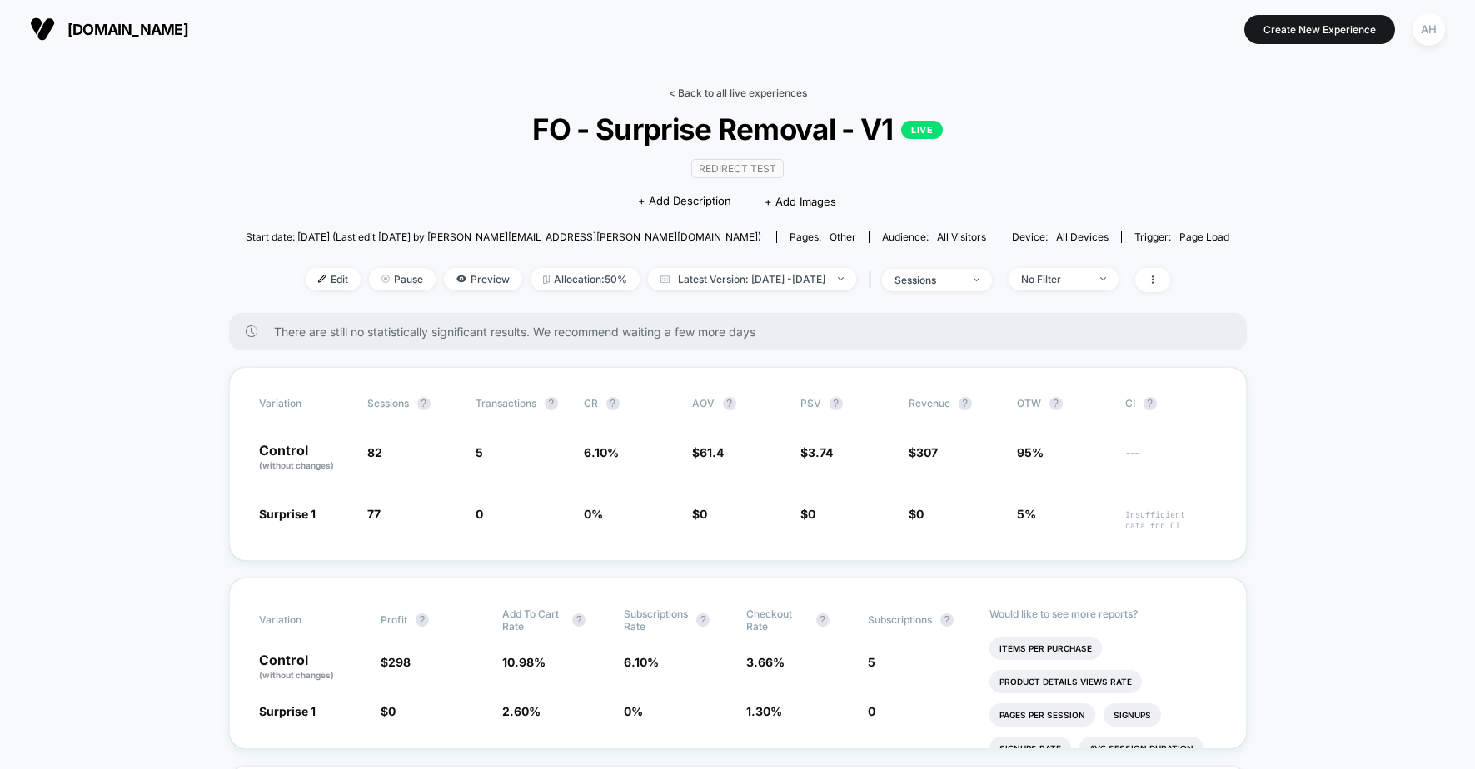
click at [768, 97] on link "< Back to all live experiences" at bounding box center [738, 93] width 138 height 12
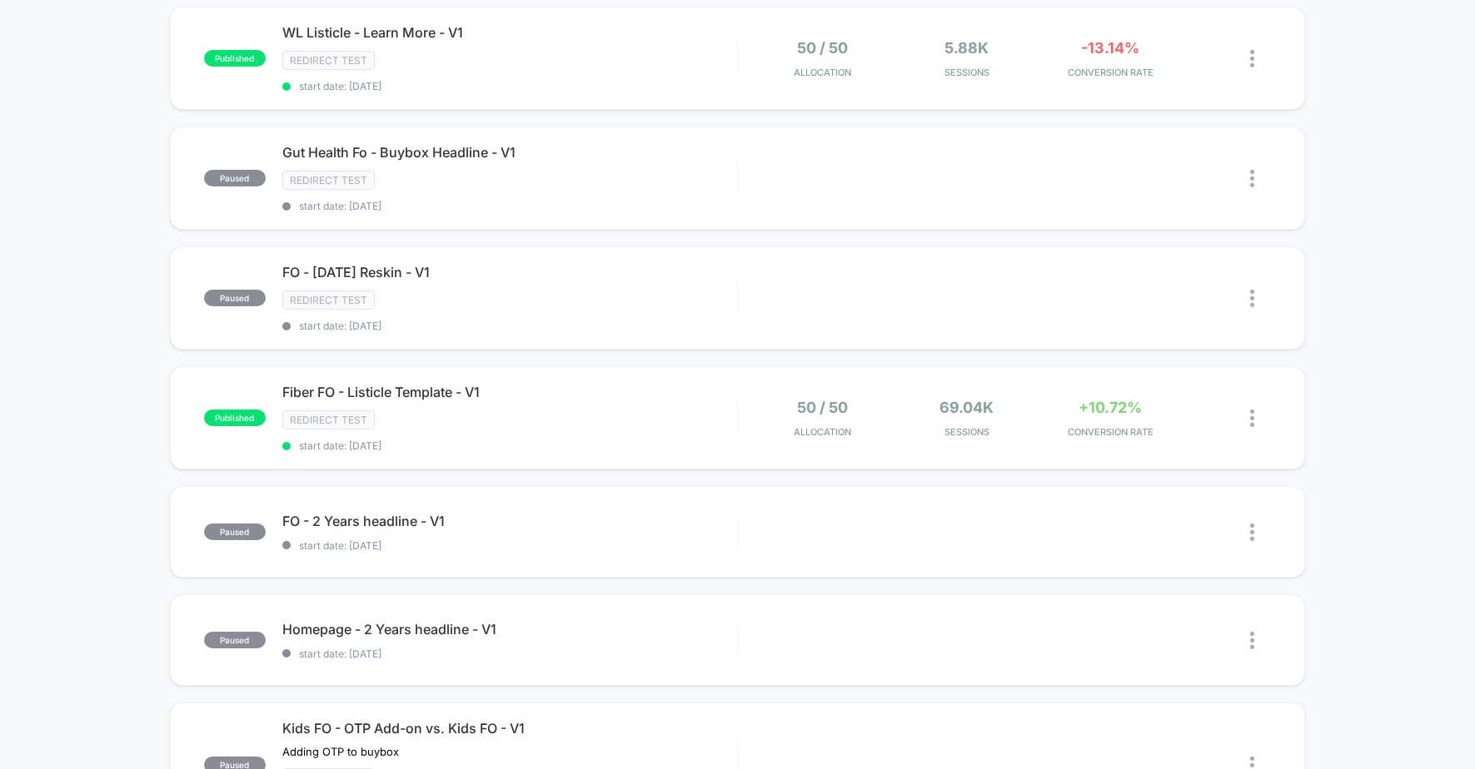
scroll to position [620, 0]
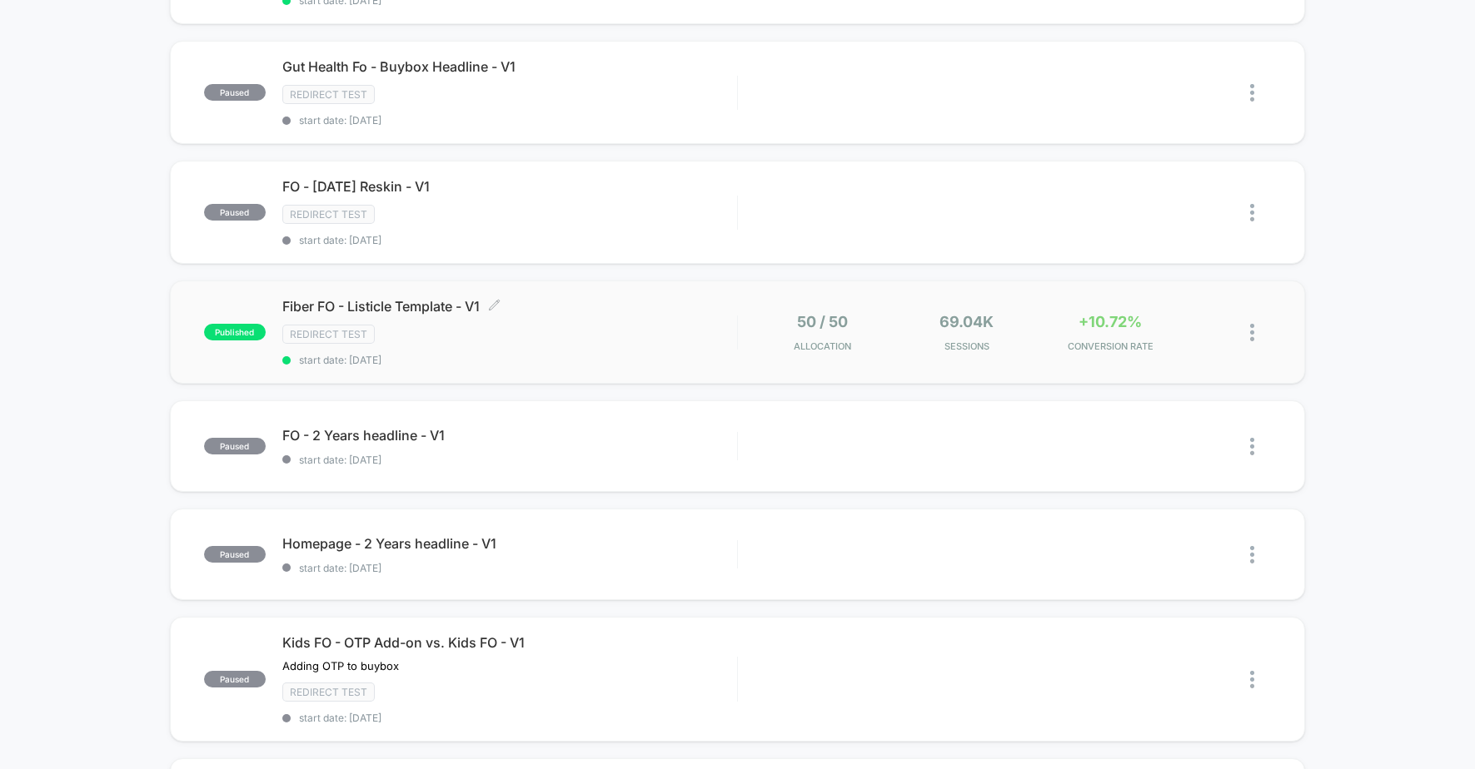
click at [638, 335] on div "Redirect Test" at bounding box center [509, 334] width 455 height 19
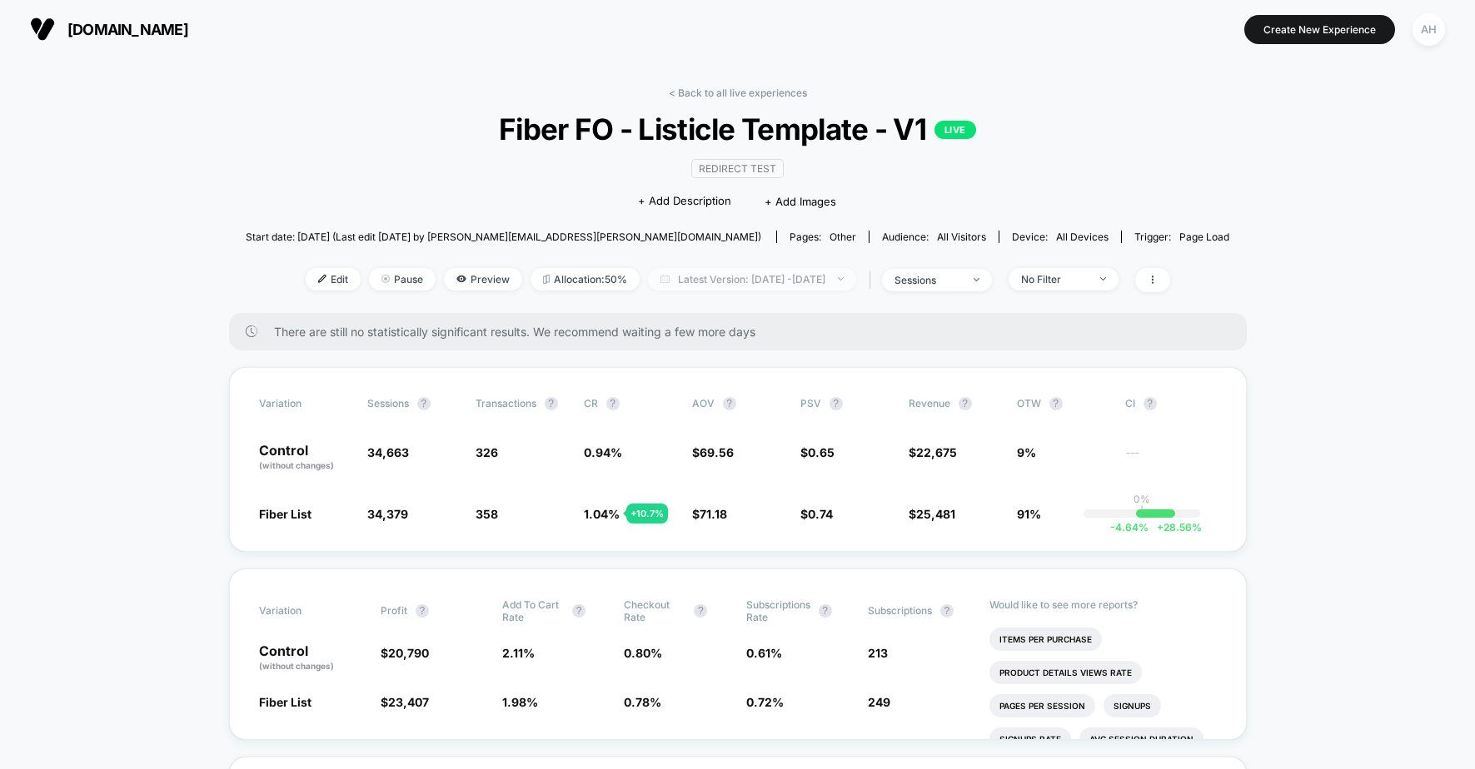
click at [761, 276] on span "Latest Version: Aug 19, 2025 - Sep 3, 2025" at bounding box center [752, 279] width 208 height 22
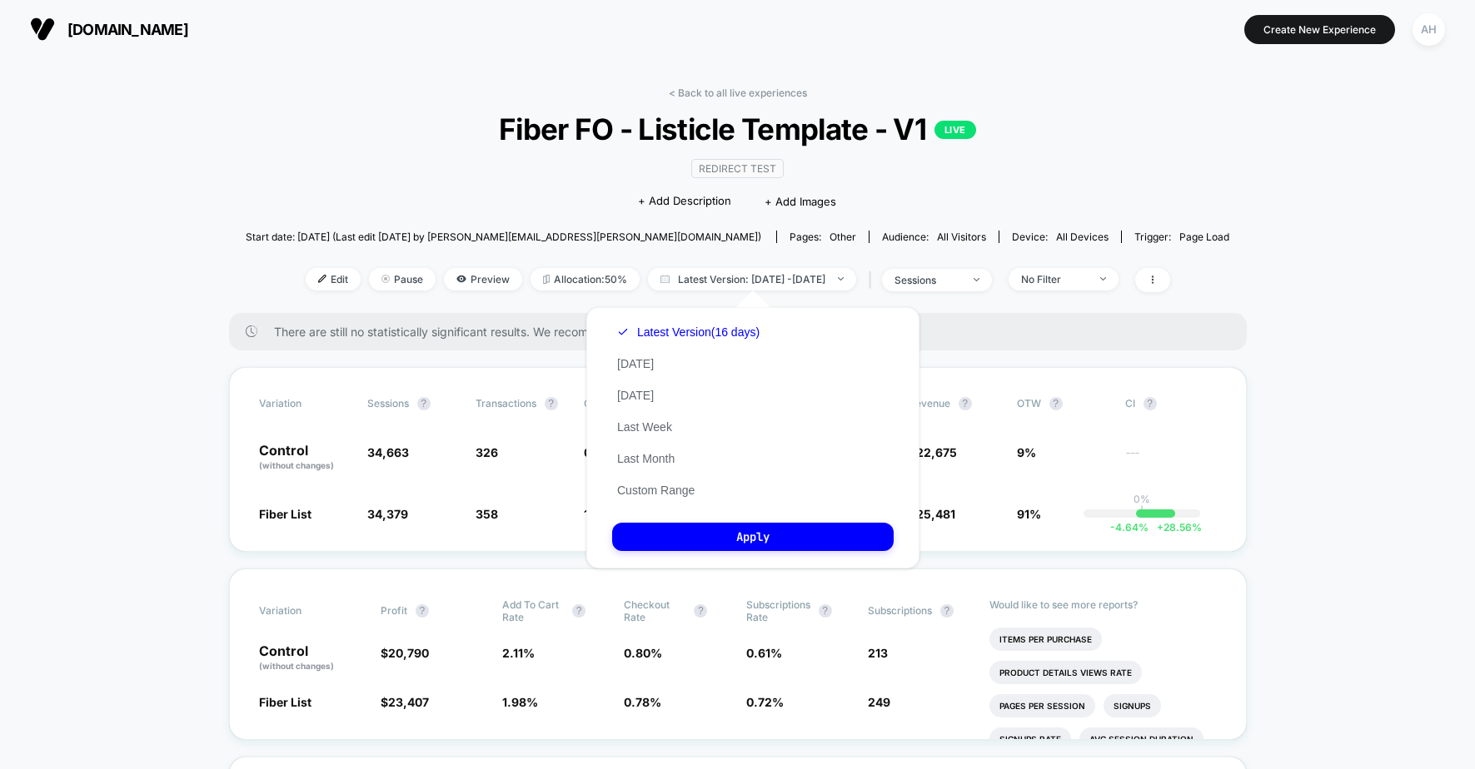
click at [669, 498] on div "Latest Version (16 days) Today Yesterday Last Week Last Month Custom Range" at bounding box center [688, 411] width 152 height 190
click at [671, 492] on button "Custom Range" at bounding box center [655, 490] width 87 height 15
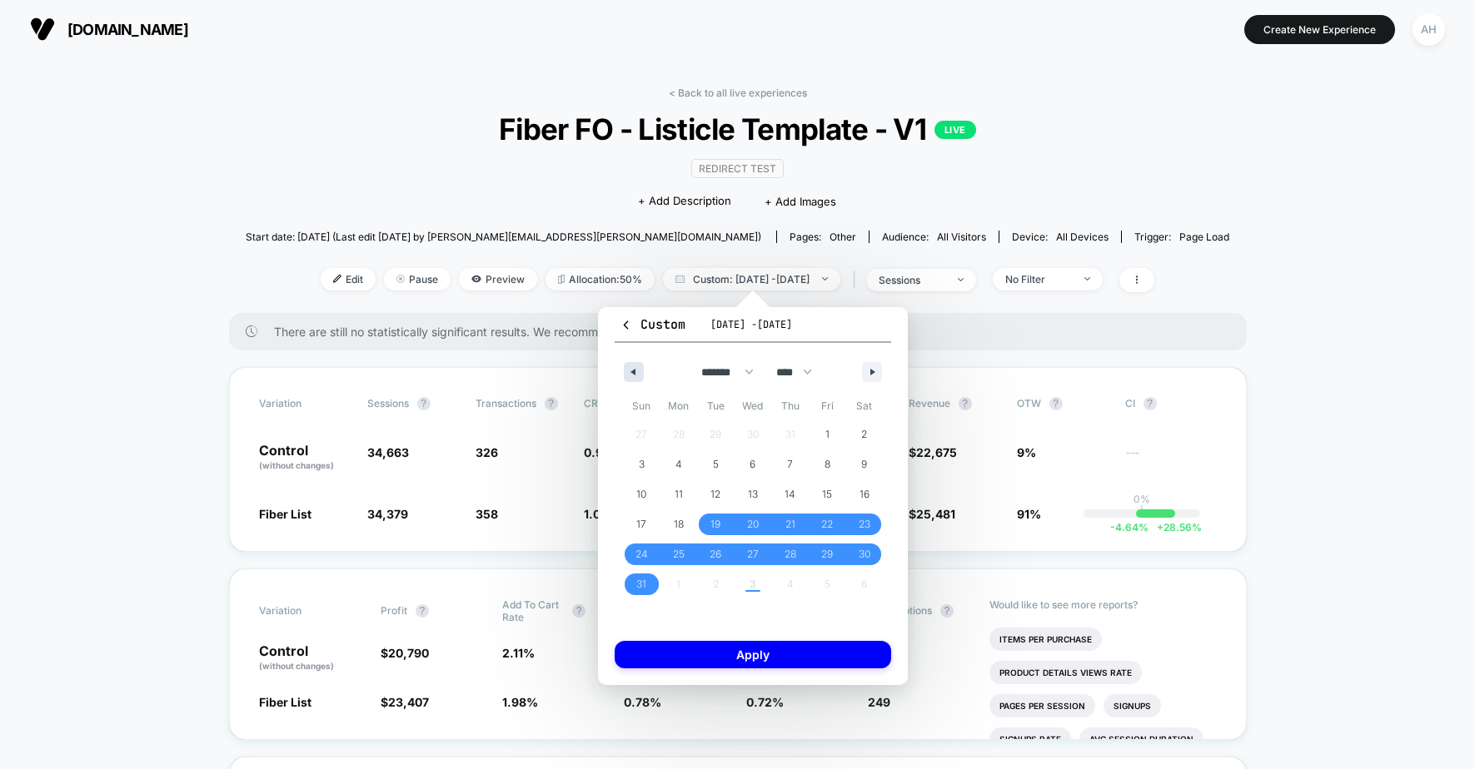
click at [630, 367] on button "button" at bounding box center [634, 372] width 20 height 20
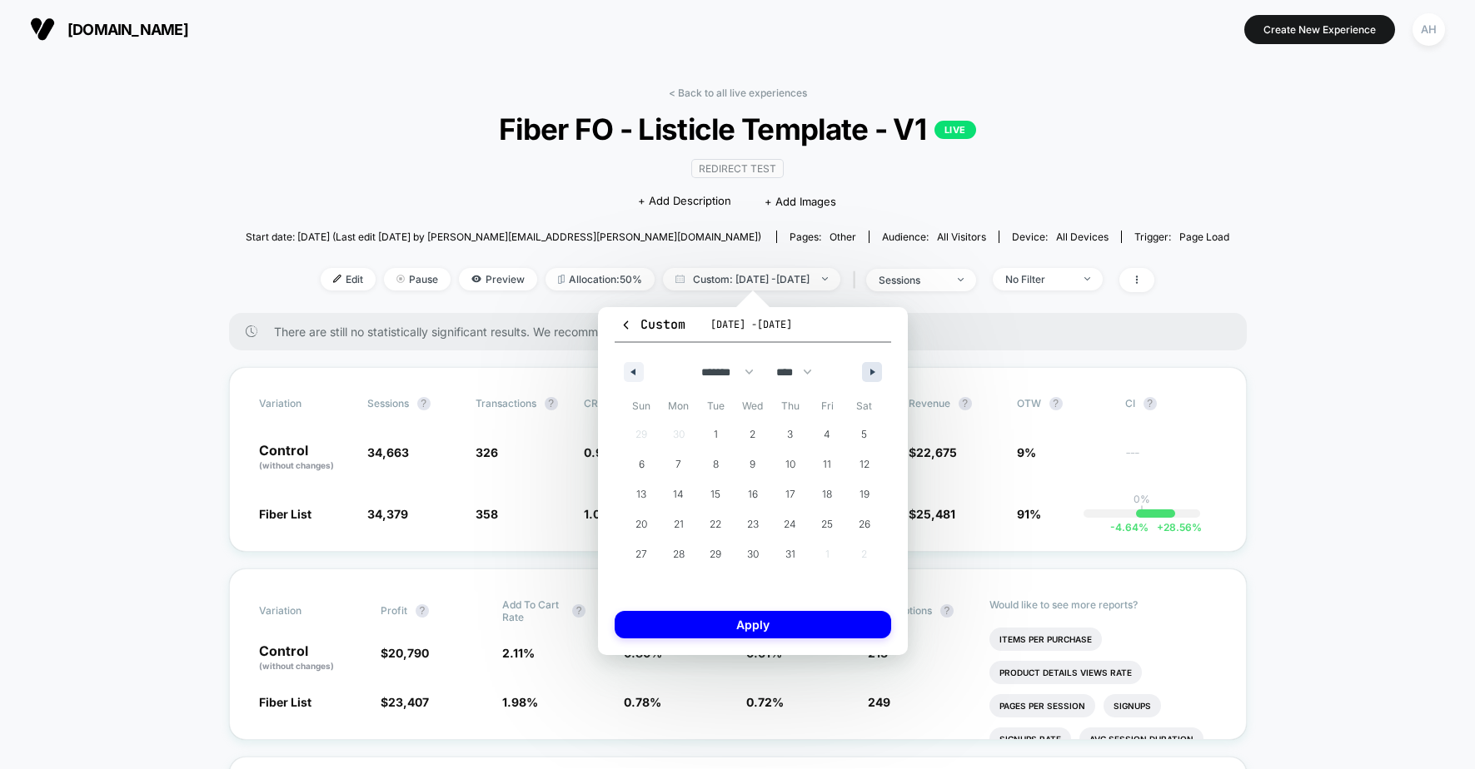
click at [864, 370] on button "button" at bounding box center [872, 372] width 20 height 20
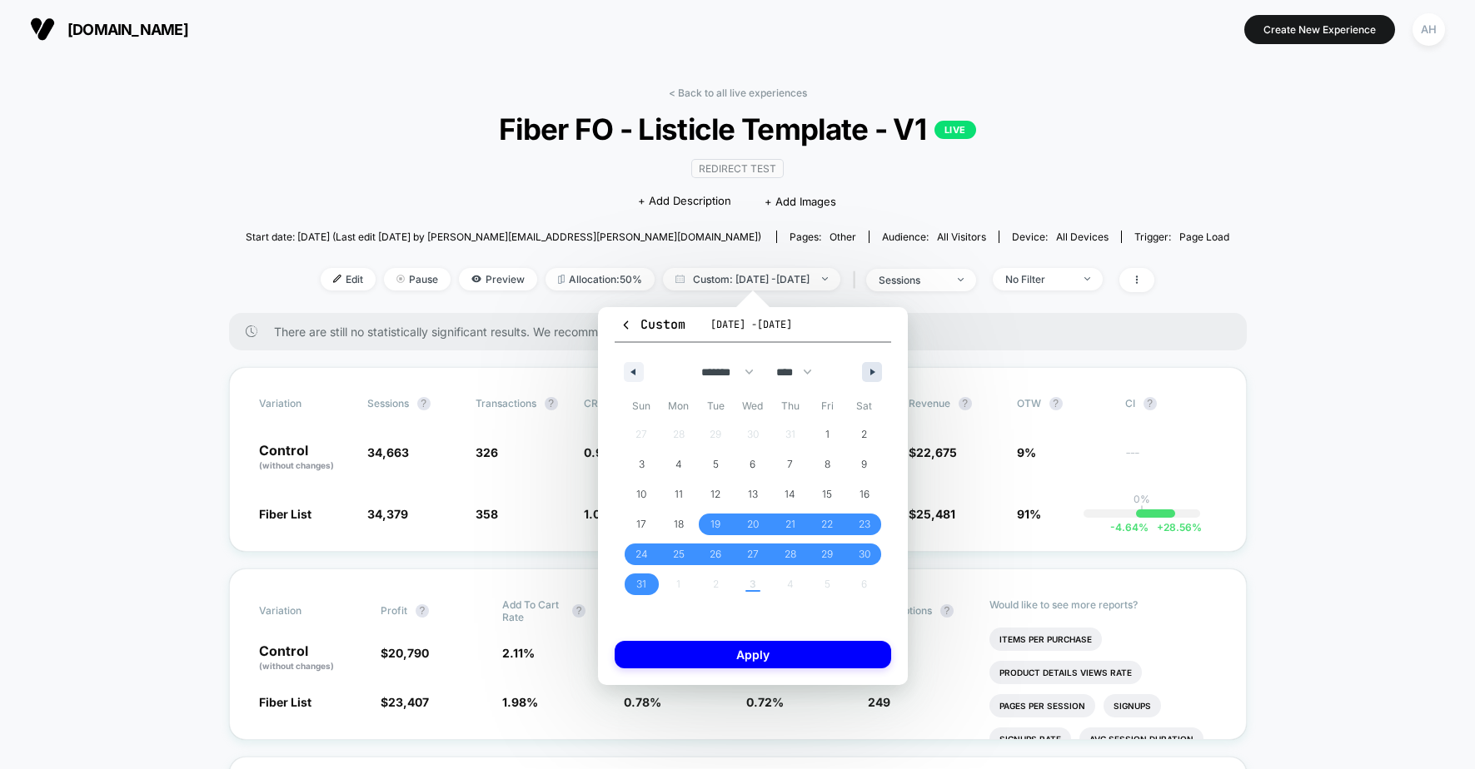
click at [864, 369] on button "button" at bounding box center [872, 372] width 20 height 20
select select "*"
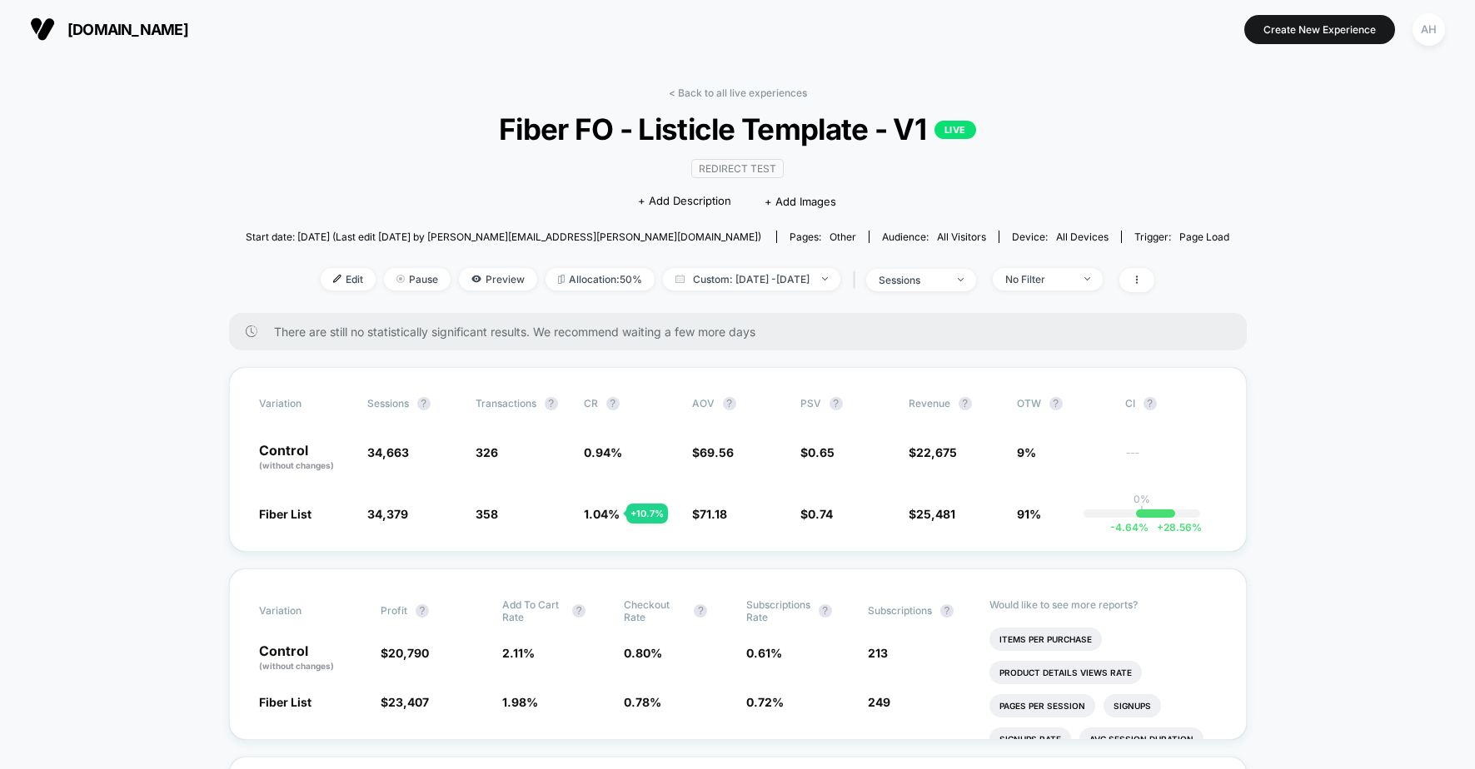
click at [720, 96] on link "< Back to all live experiences" at bounding box center [738, 93] width 138 height 12
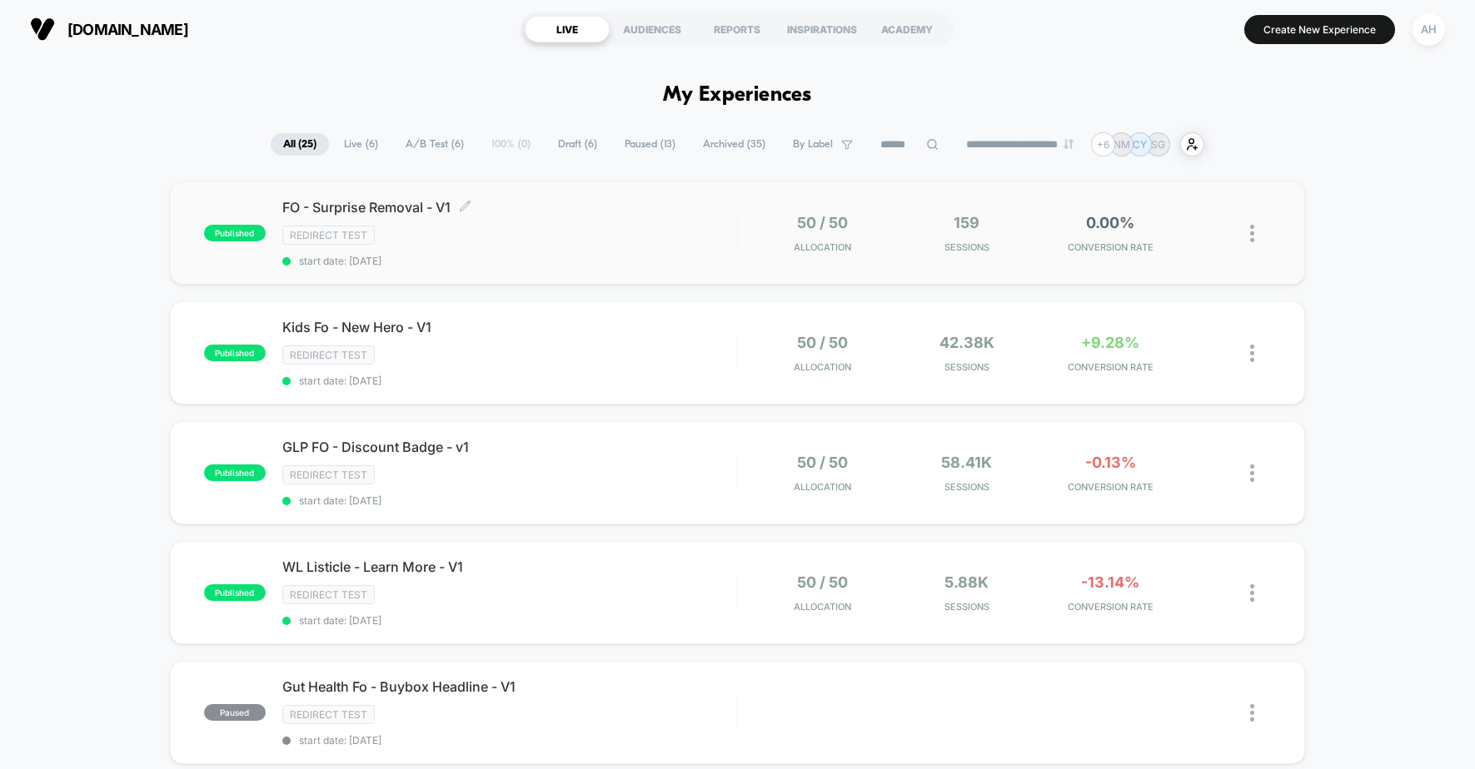
click at [610, 227] on div "Redirect Test" at bounding box center [509, 235] width 455 height 19
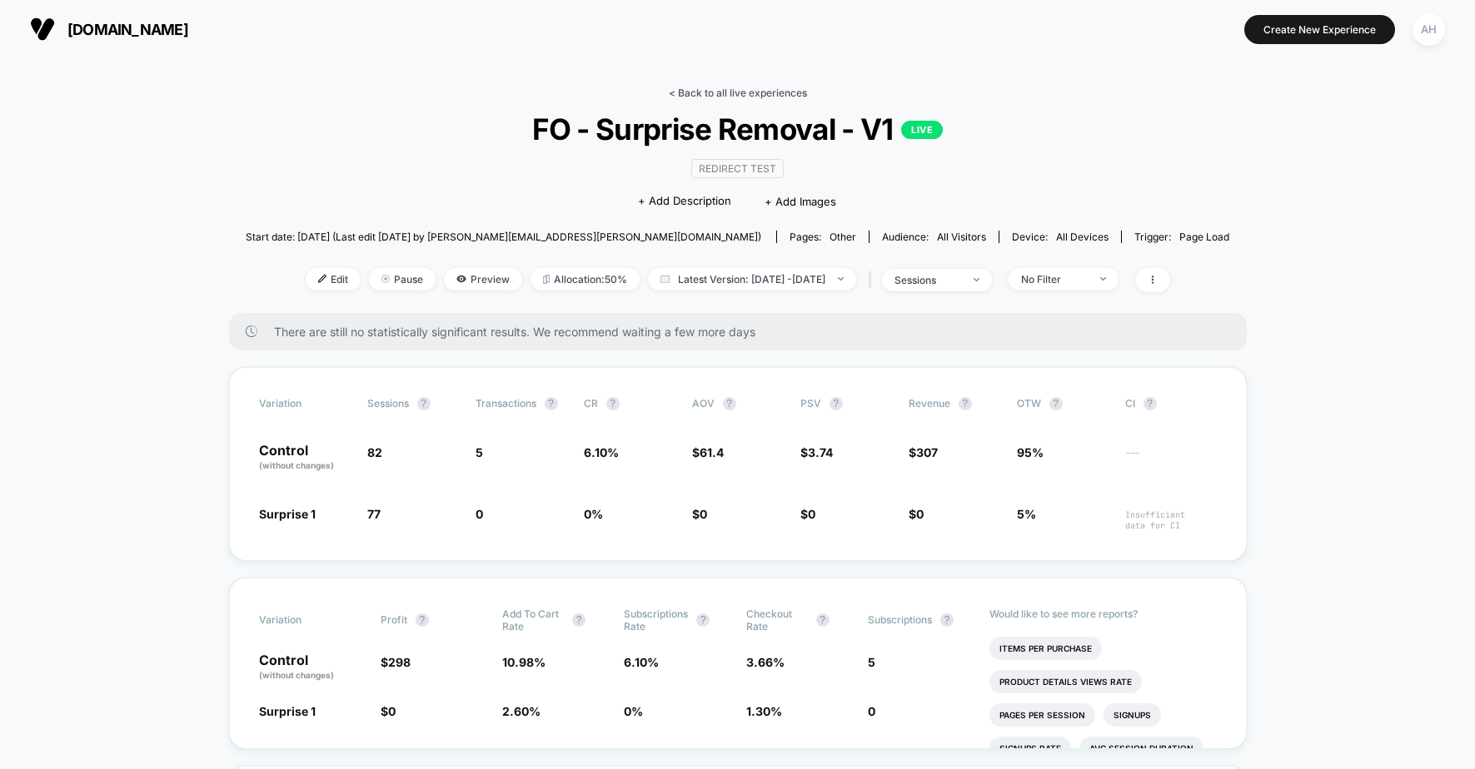
click at [703, 94] on link "< Back to all live experiences" at bounding box center [738, 93] width 138 height 12
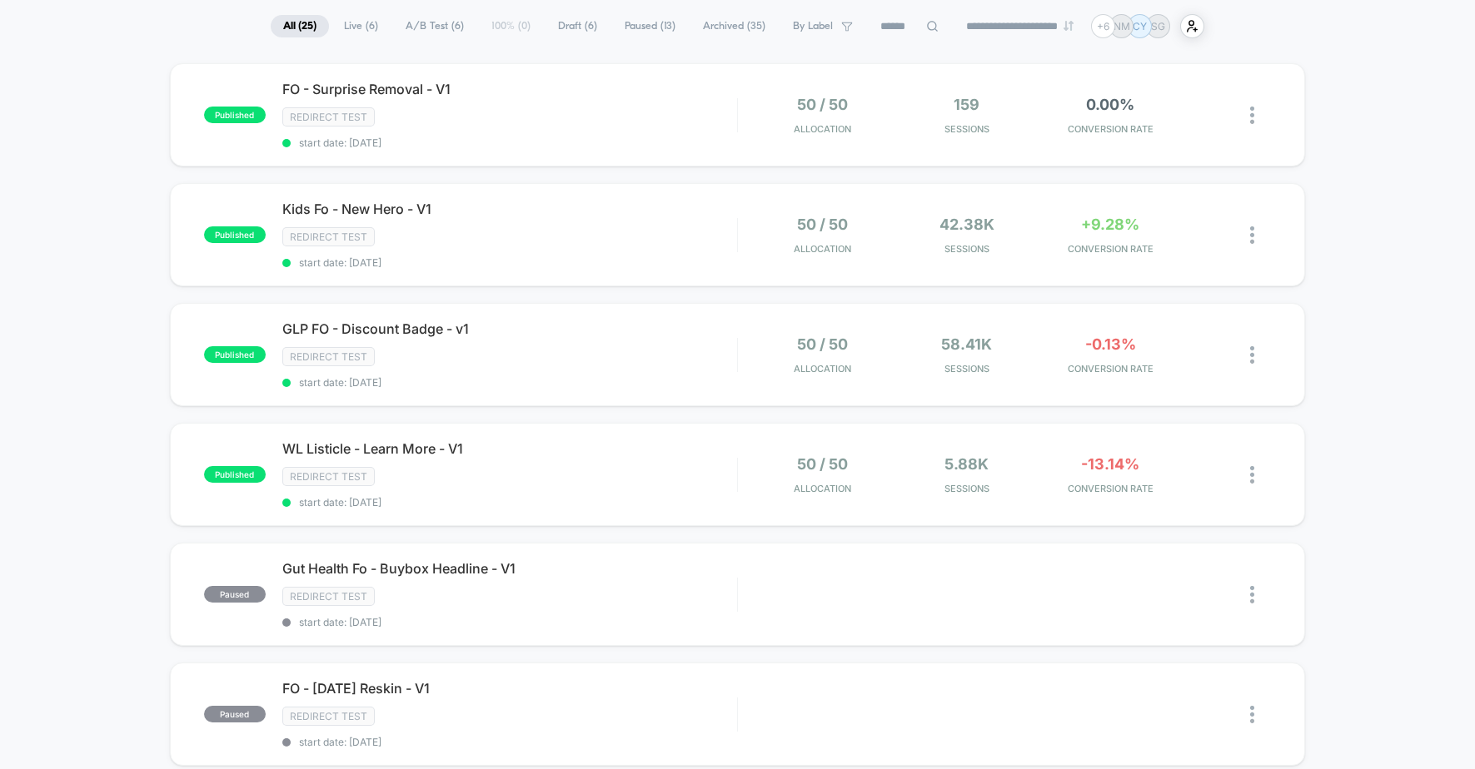
scroll to position [32, 0]
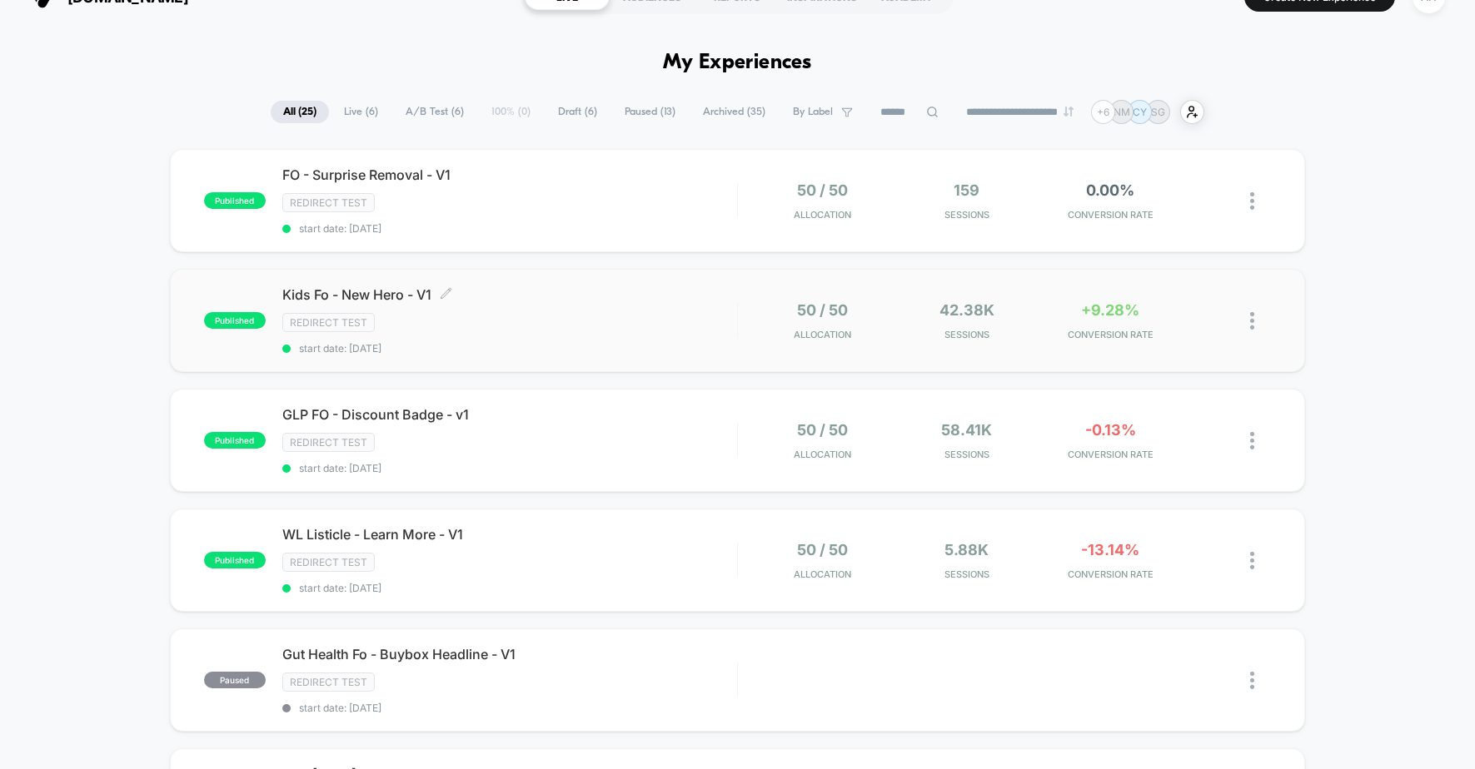
click at [627, 324] on div "Redirect Test" at bounding box center [509, 322] width 455 height 19
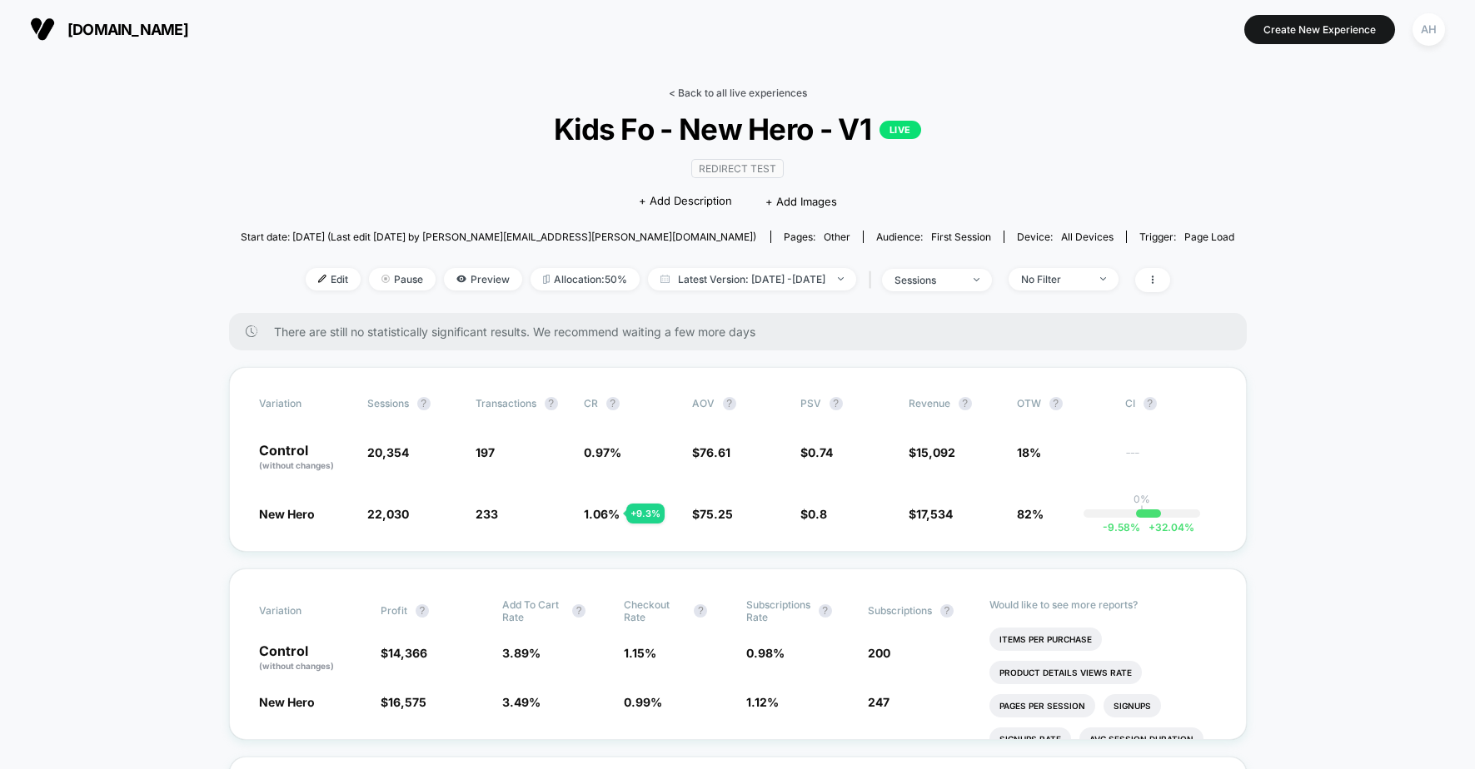
click at [745, 93] on link "< Back to all live experiences" at bounding box center [738, 93] width 138 height 12
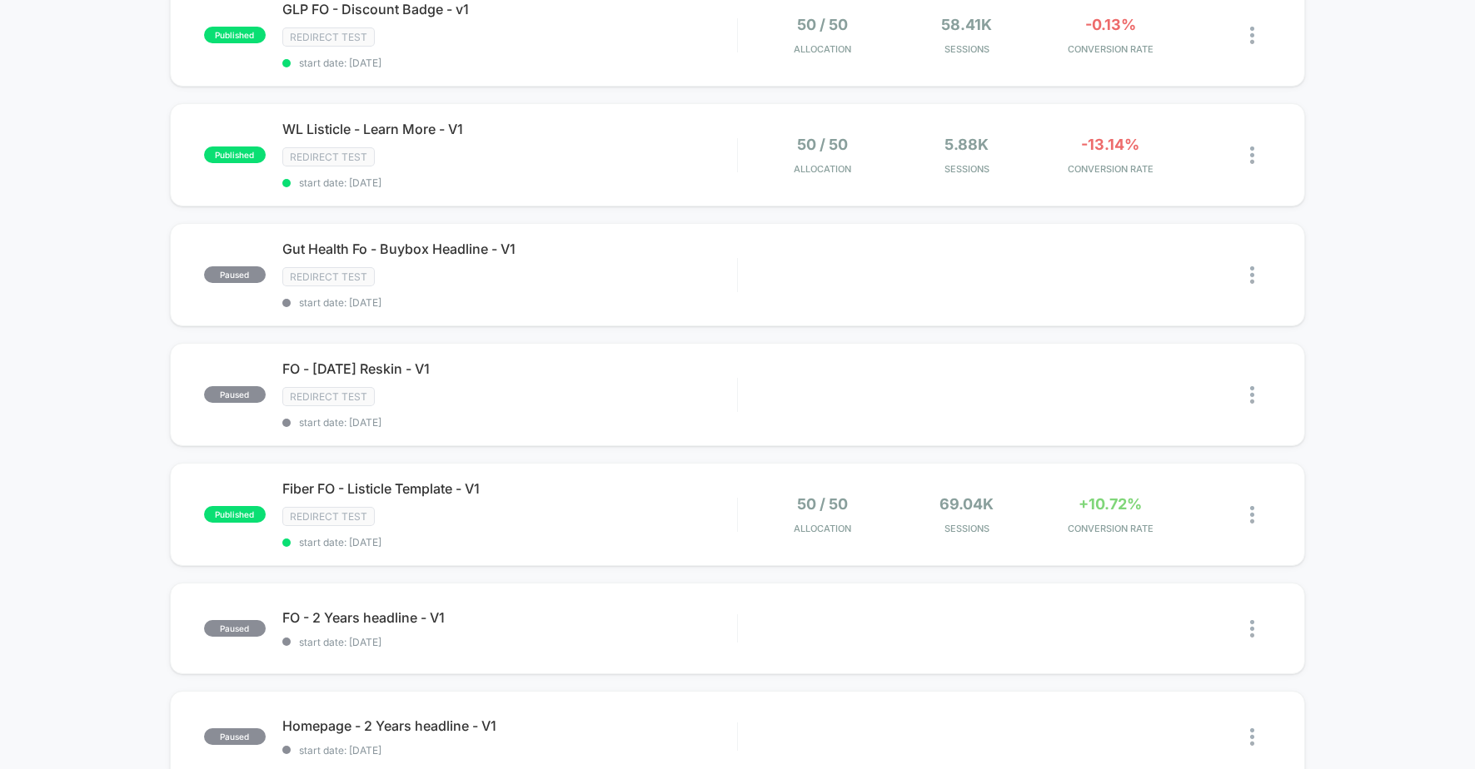
scroll to position [75, 0]
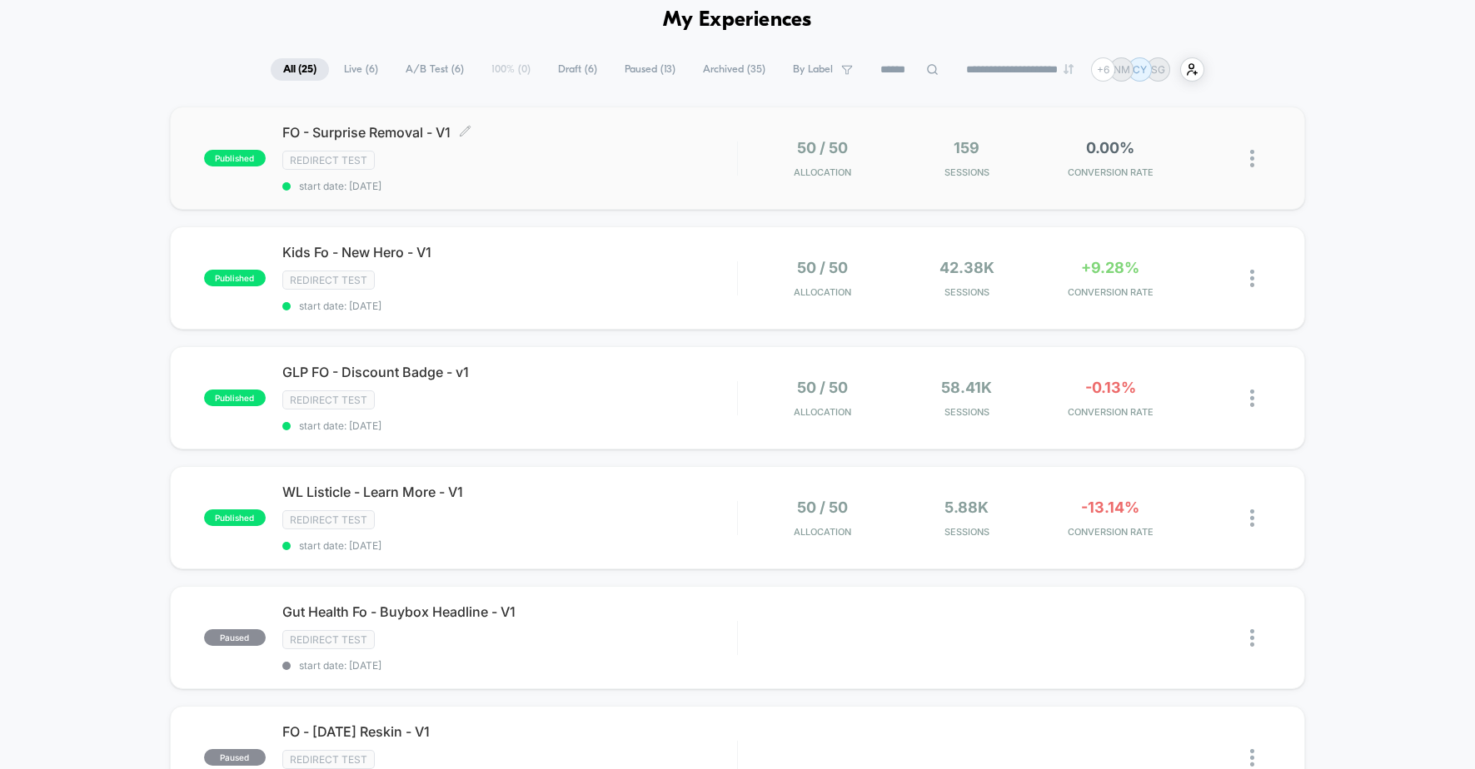
click at [579, 164] on div "Redirect Test" at bounding box center [509, 160] width 455 height 19
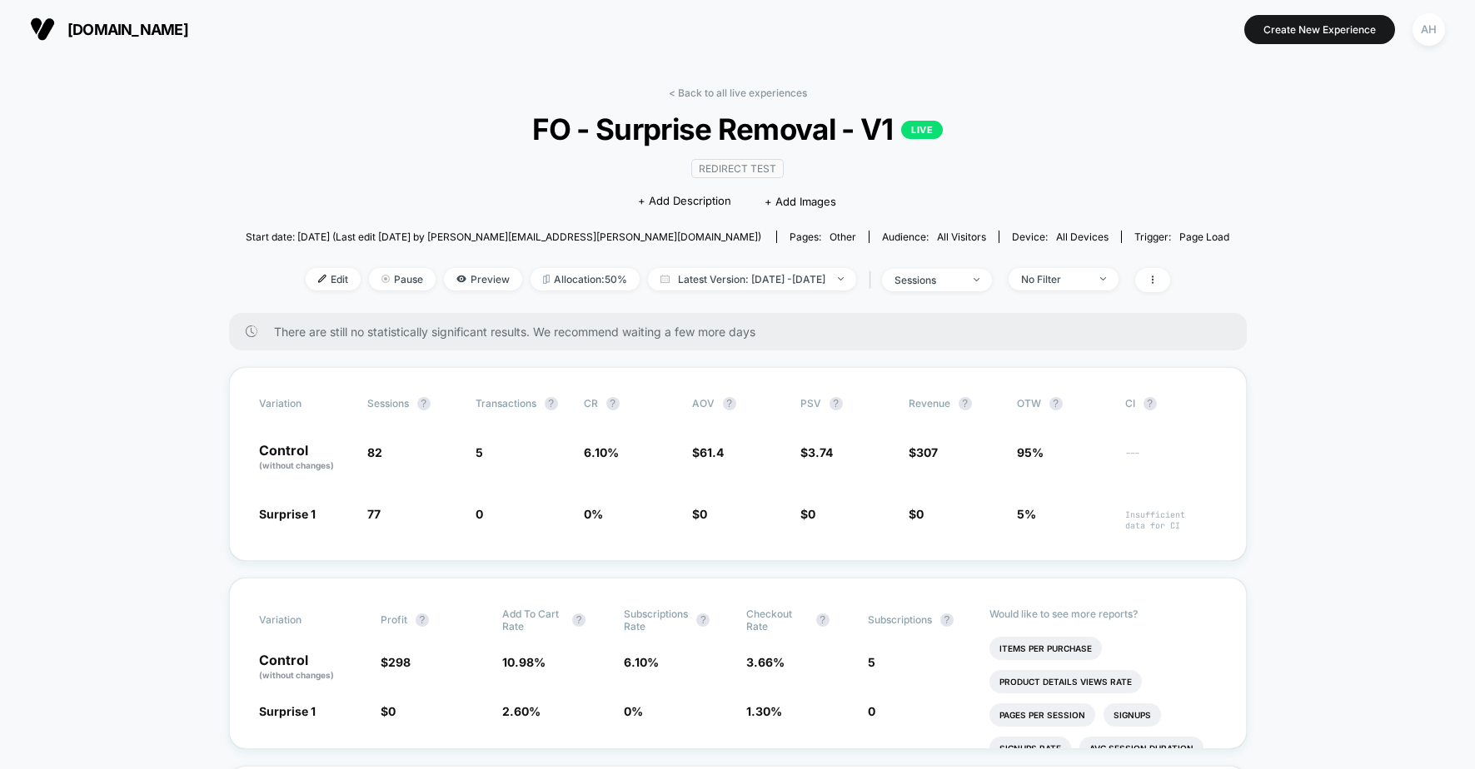
click at [715, 102] on div "< Back to all live experiences FO - Surprise Removal - V1 LIVE Redirect Test Cl…" at bounding box center [737, 200] width 983 height 227
click at [717, 94] on link "< Back to all live experiences" at bounding box center [738, 93] width 138 height 12
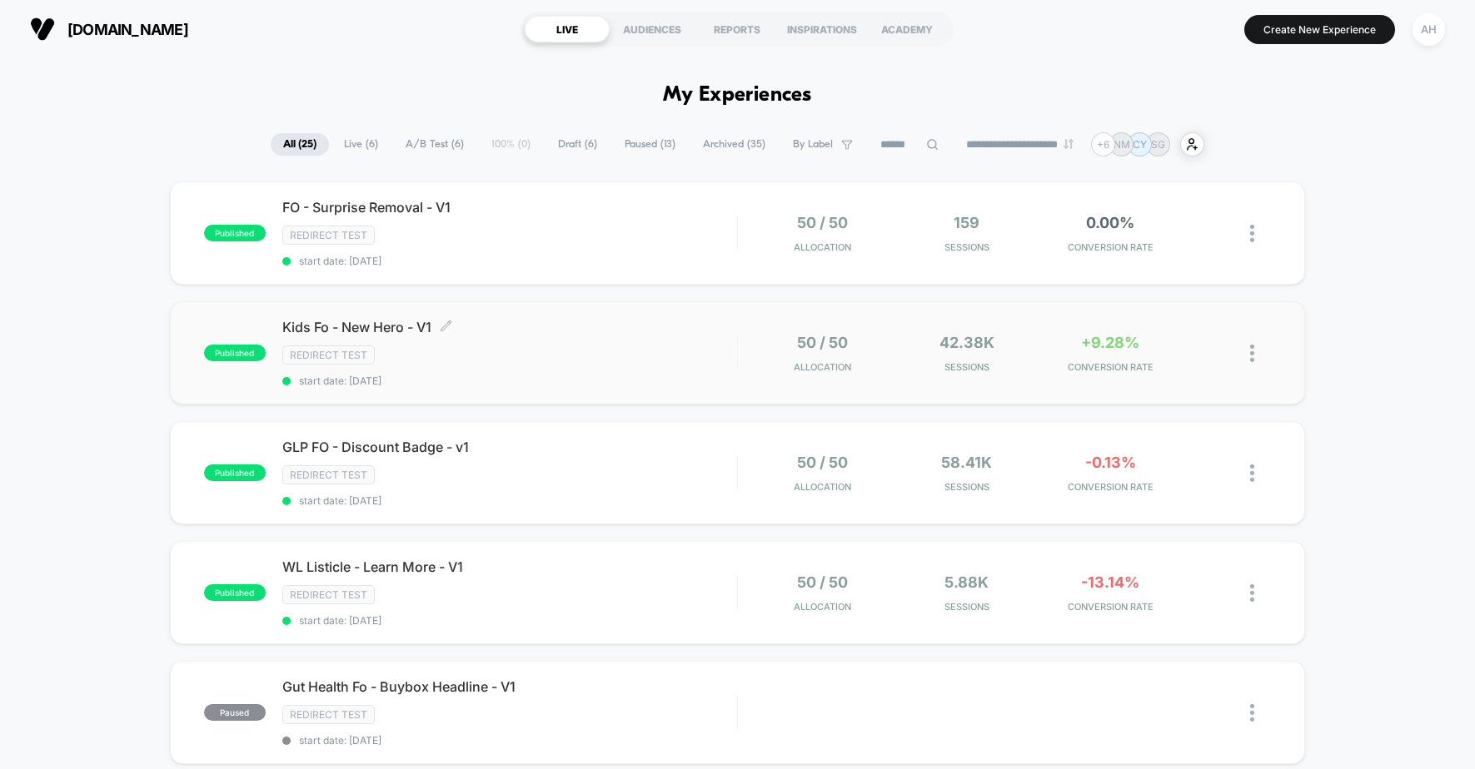
click at [603, 359] on div "Redirect Test" at bounding box center [509, 355] width 455 height 19
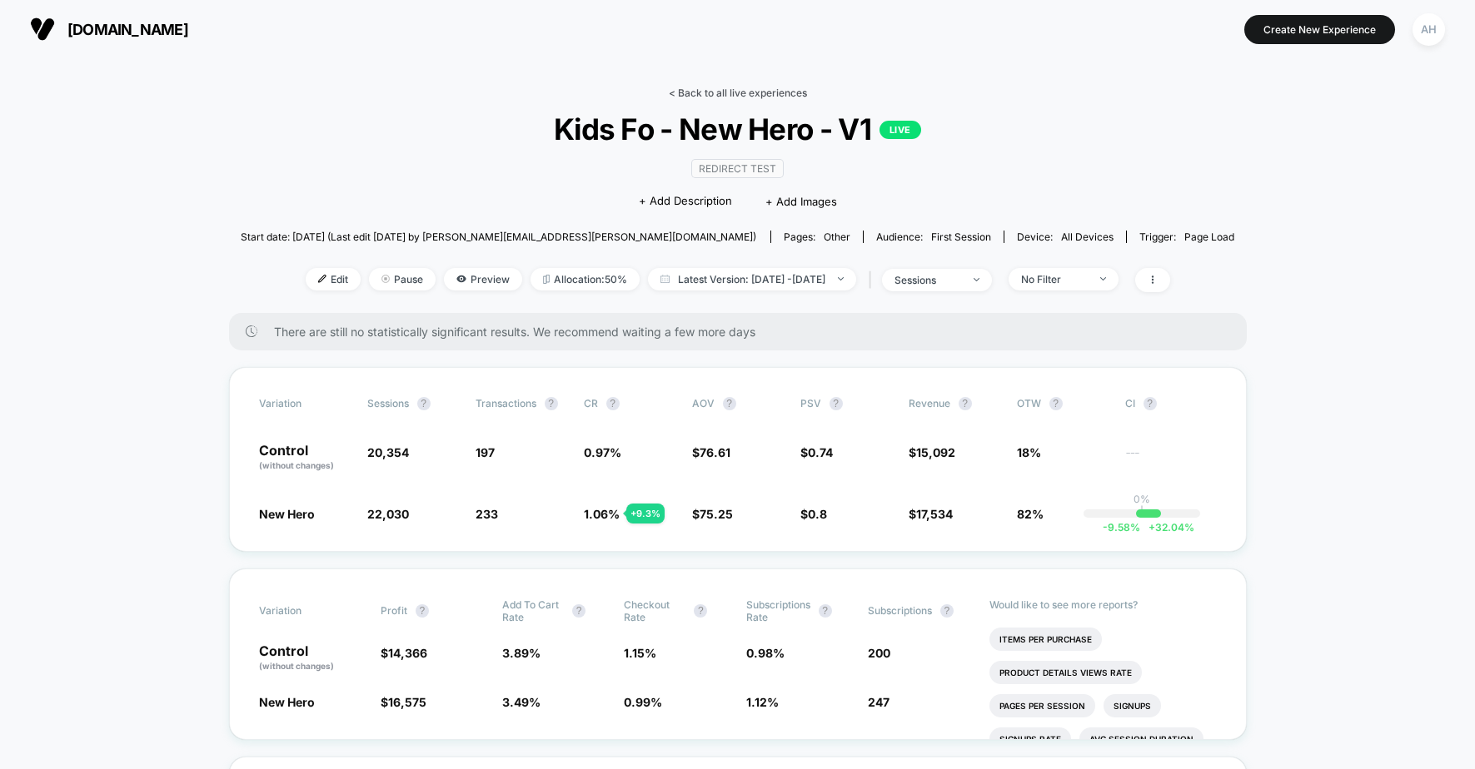
click at [719, 96] on link "< Back to all live experiences" at bounding box center [738, 93] width 138 height 12
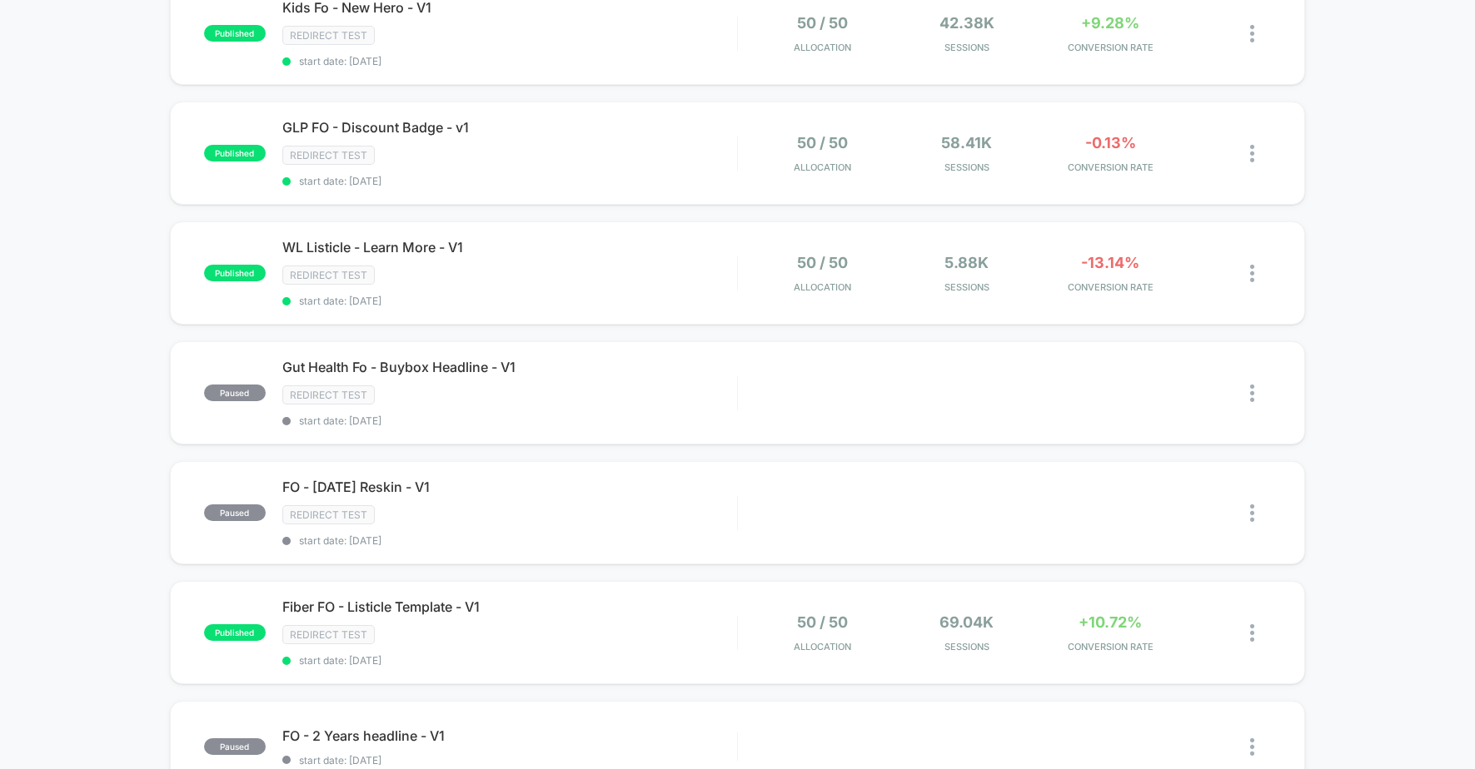
scroll to position [341, 0]
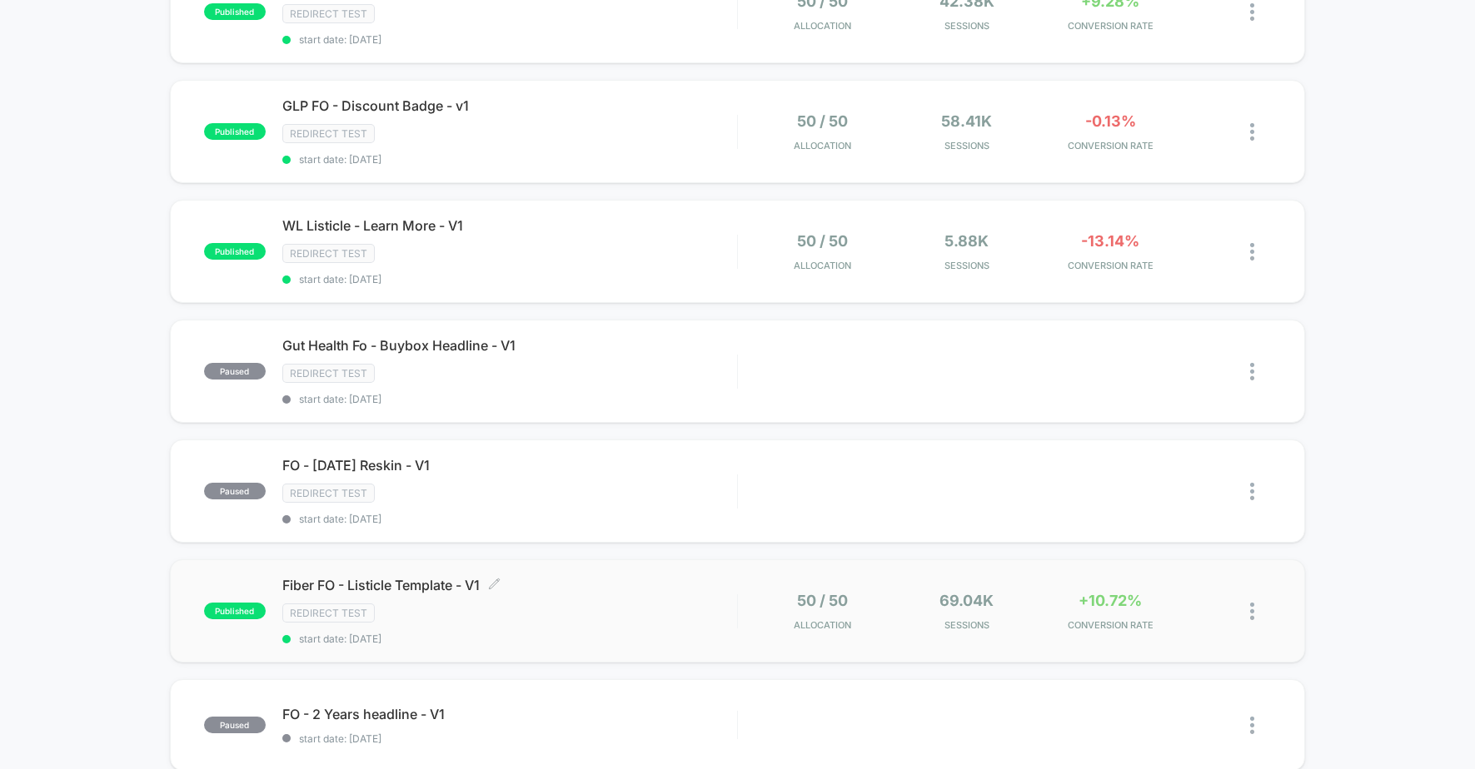
click at [681, 588] on span "Fiber FO - Listicle Template - V1 Click to edit experience details" at bounding box center [509, 585] width 455 height 17
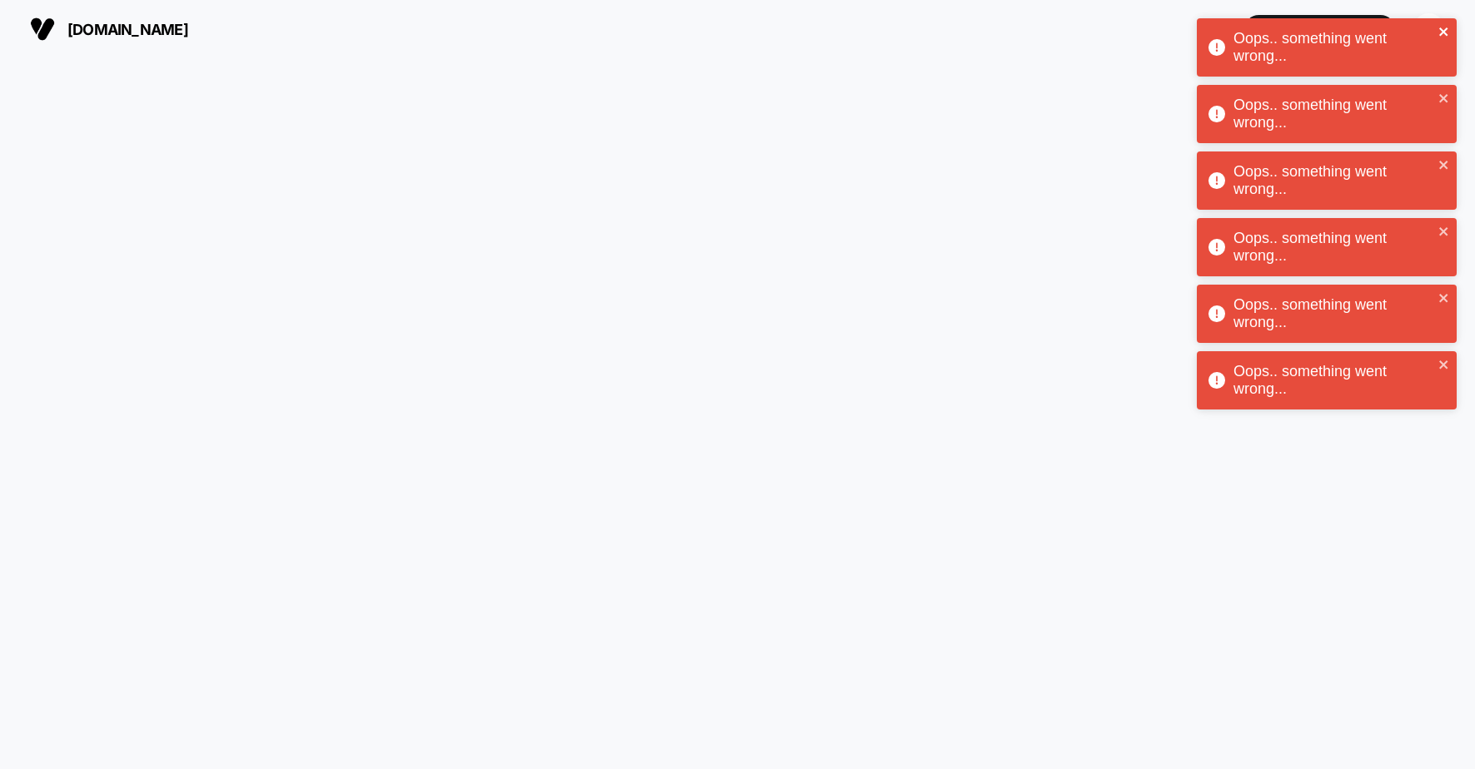
click at [1448, 26] on icon "close" at bounding box center [1444, 31] width 12 height 13
